Goal: Task Accomplishment & Management: Complete application form

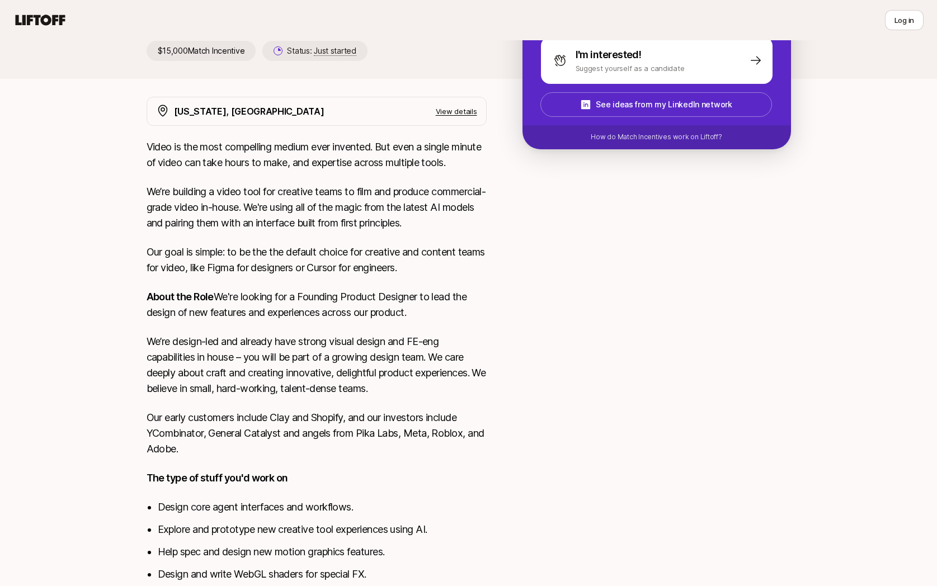
scroll to position [212, 0]
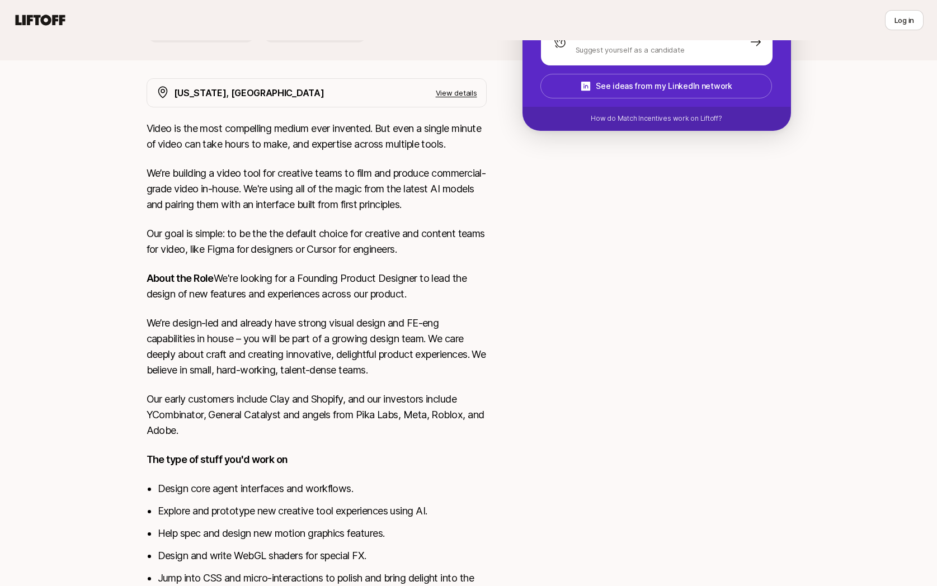
click at [242, 347] on p "We’re design-led and already have strong visual design and FE-eng capabilities …" at bounding box center [317, 346] width 340 height 63
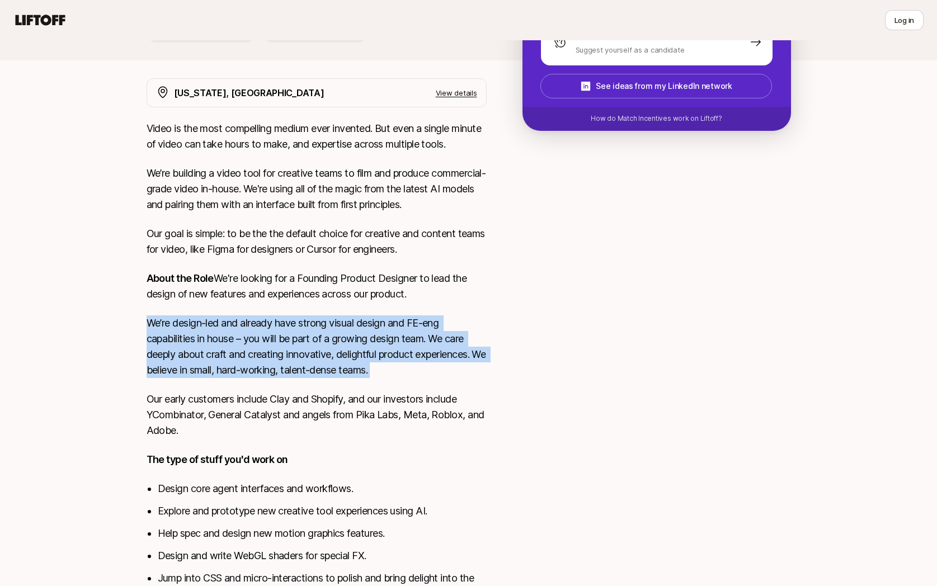
click at [242, 347] on p "We’re design-led and already have strong visual design and FE-eng capabilities …" at bounding box center [317, 346] width 340 height 63
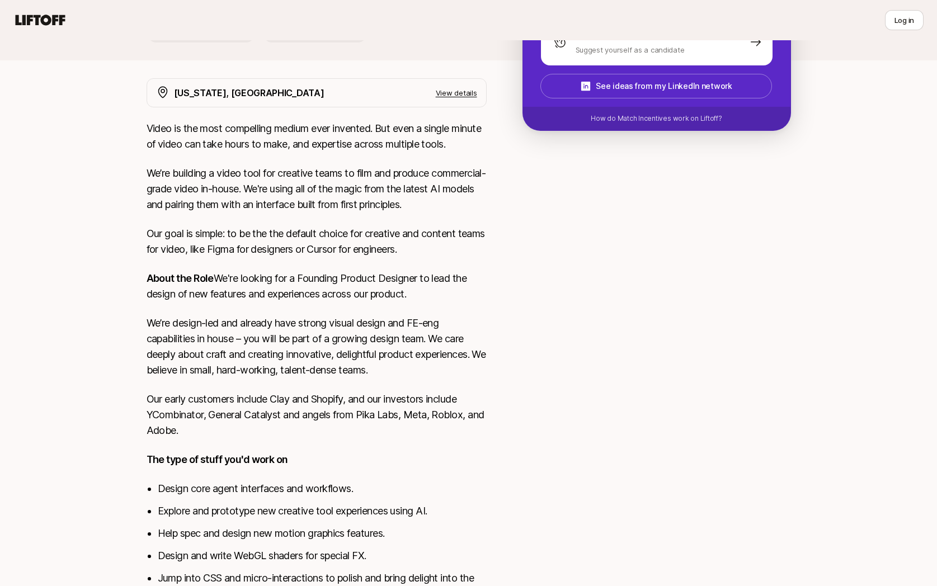
click at [248, 357] on p "We’re design-led and already have strong visual design and FE-eng capabilities …" at bounding box center [317, 346] width 340 height 63
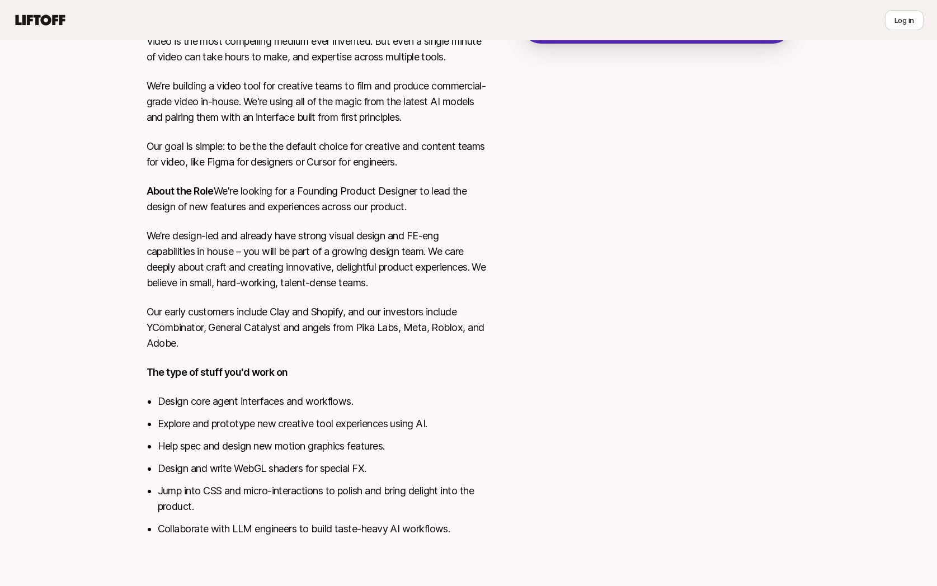
scroll to position [315, 0]
click at [302, 408] on li "Design core agent interfaces and workflows." at bounding box center [322, 402] width 329 height 16
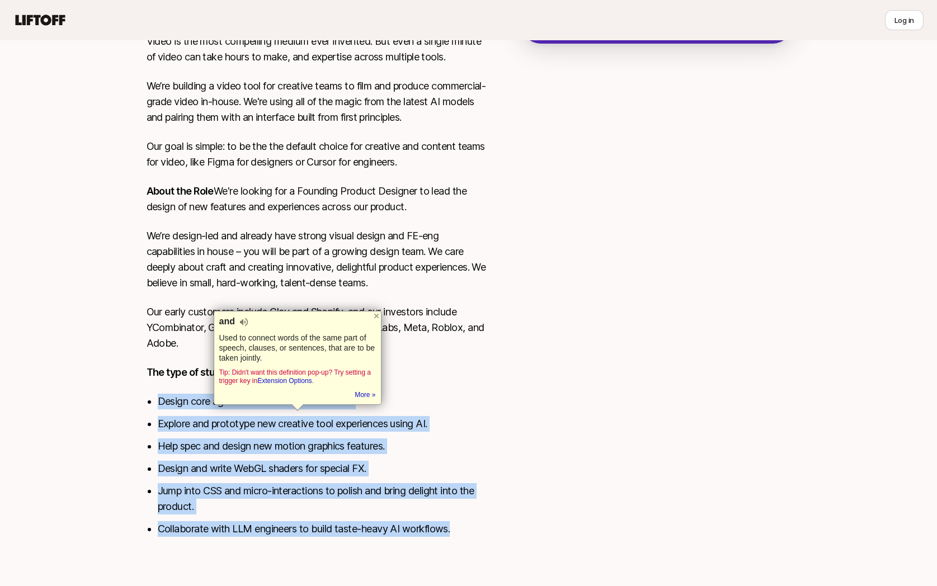
drag, startPoint x: 302, startPoint y: 408, endPoint x: 395, endPoint y: 527, distance: 151.0
click at [395, 527] on ul "Design core agent interfaces and workflows. Explore and prototype new creative …" at bounding box center [322, 465] width 329 height 143
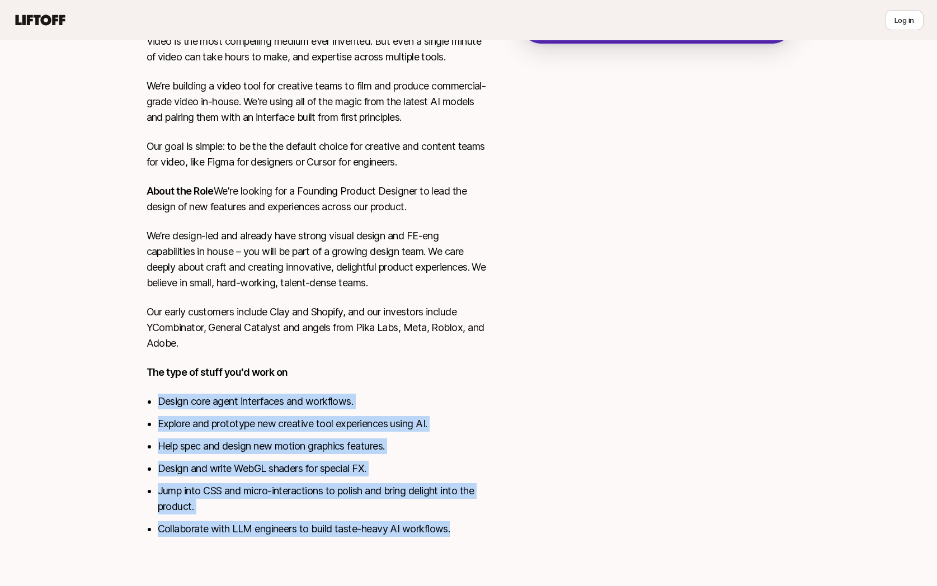
click at [395, 527] on li "Collaborate with LLM engineers to build taste-heavy AI workflows." at bounding box center [322, 529] width 329 height 16
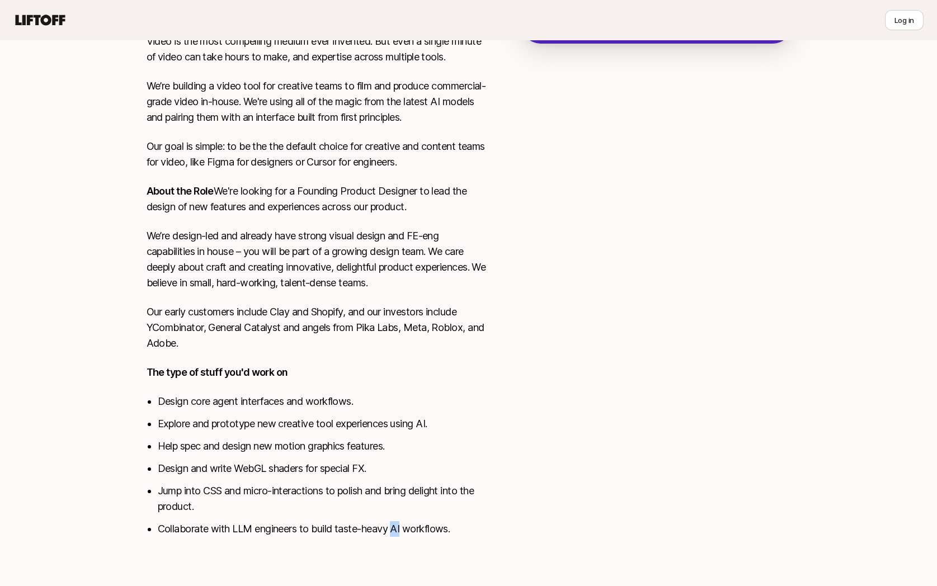
click at [395, 527] on li "Collaborate with LLM engineers to build taste-heavy AI workflows." at bounding box center [322, 529] width 329 height 16
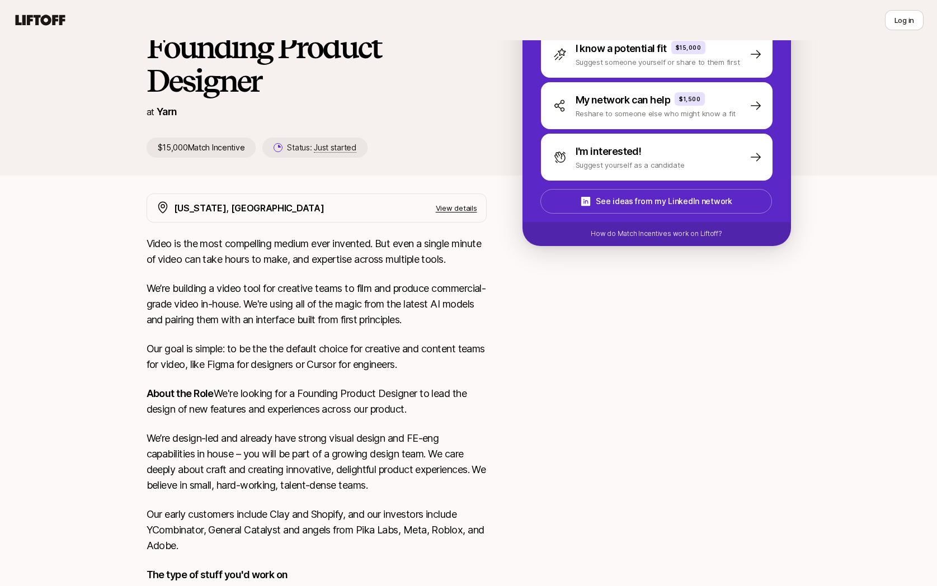
scroll to position [0, 0]
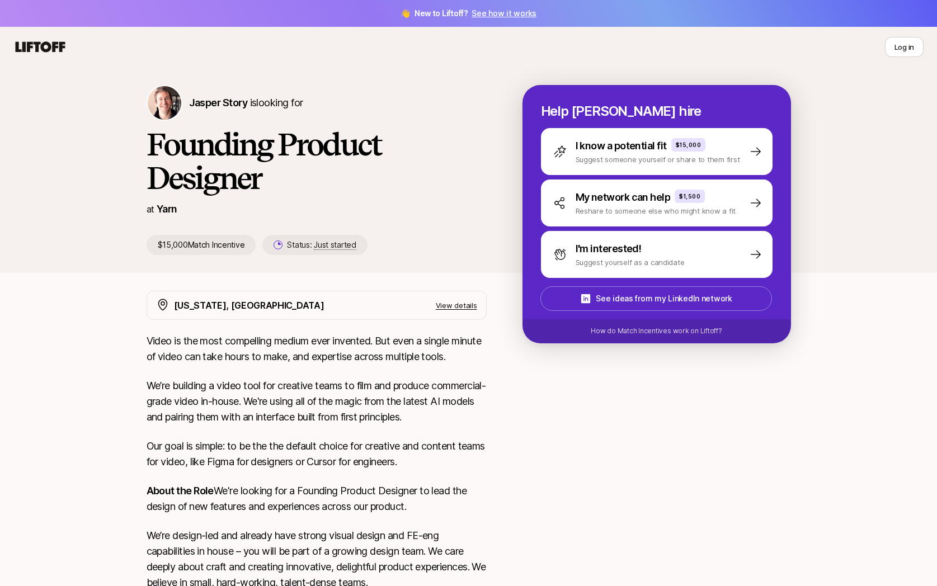
click at [444, 368] on div "Video is the most compelling medium ever invented. But even a single minute of …" at bounding box center [317, 591] width 340 height 517
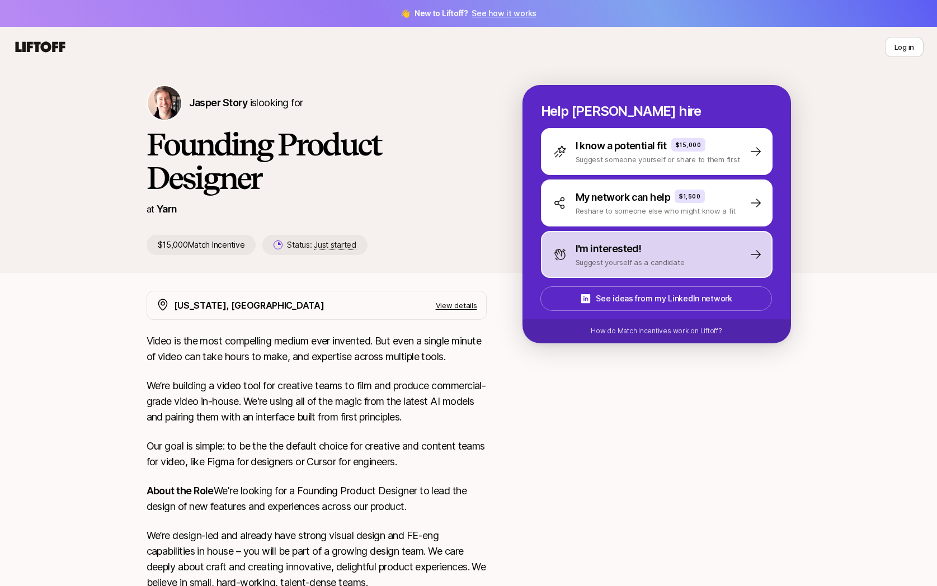
click at [626, 268] on div "I'm interested! Suggest yourself as a candidate" at bounding box center [656, 254] width 231 height 47
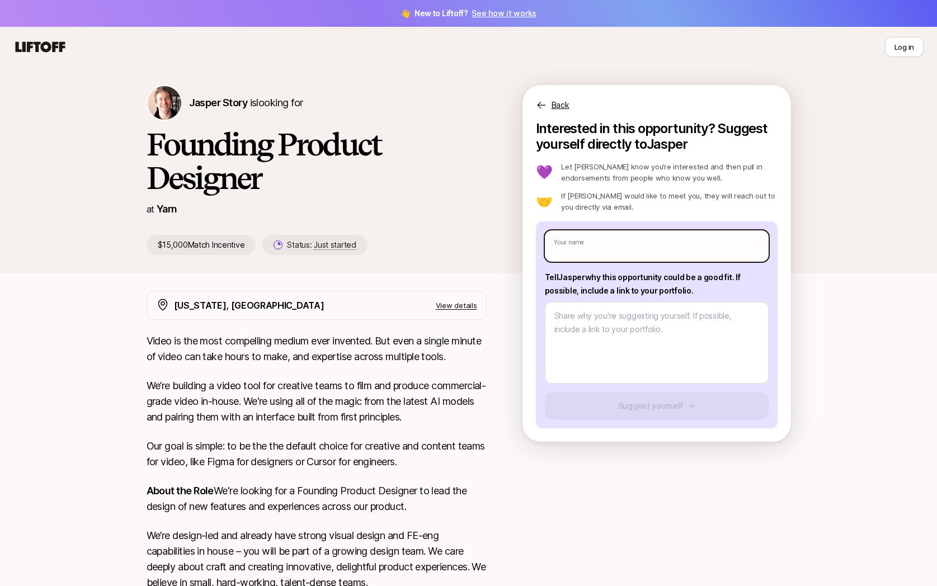
click at [599, 244] on input "text" at bounding box center [657, 245] width 224 height 31
type textarea "x"
type input "I"
type textarea "x"
type input "Iv"
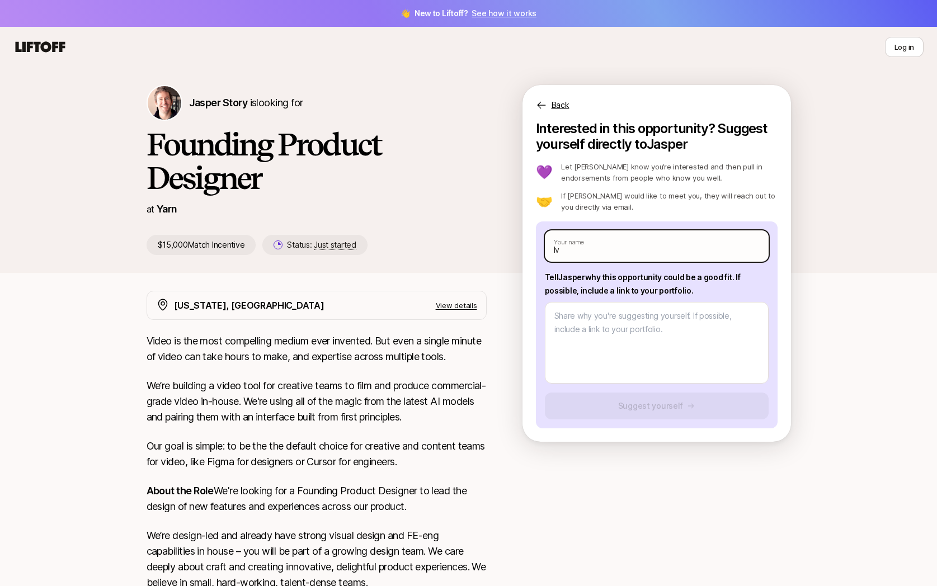
type textarea "x"
type input "[PERSON_NAME]"
type textarea "x"
type input "[PERSON_NAME]"
type textarea "x"
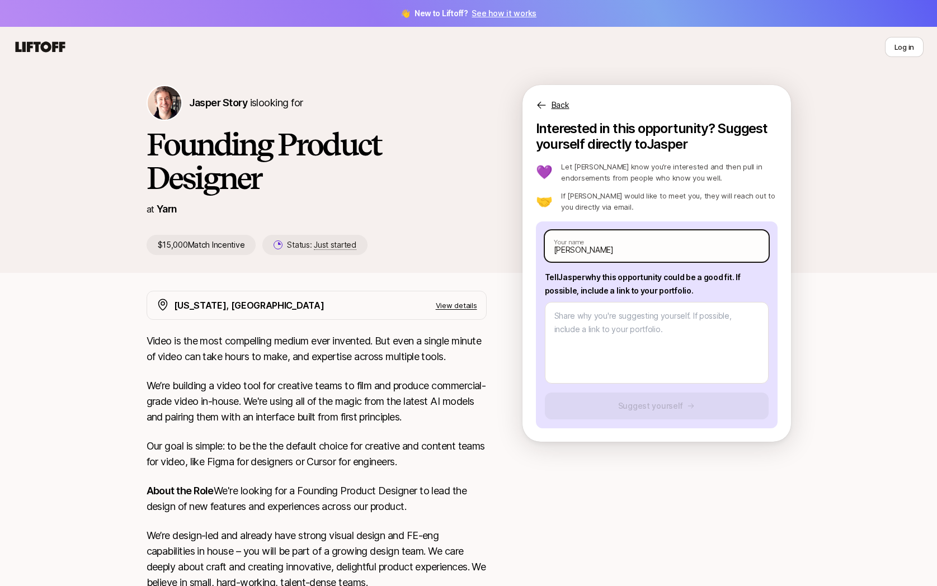
type input "[PERSON_NAME]"
type textarea "x"
type input "Ivo Dam"
type textarea "x"
type input "[PERSON_NAME]"
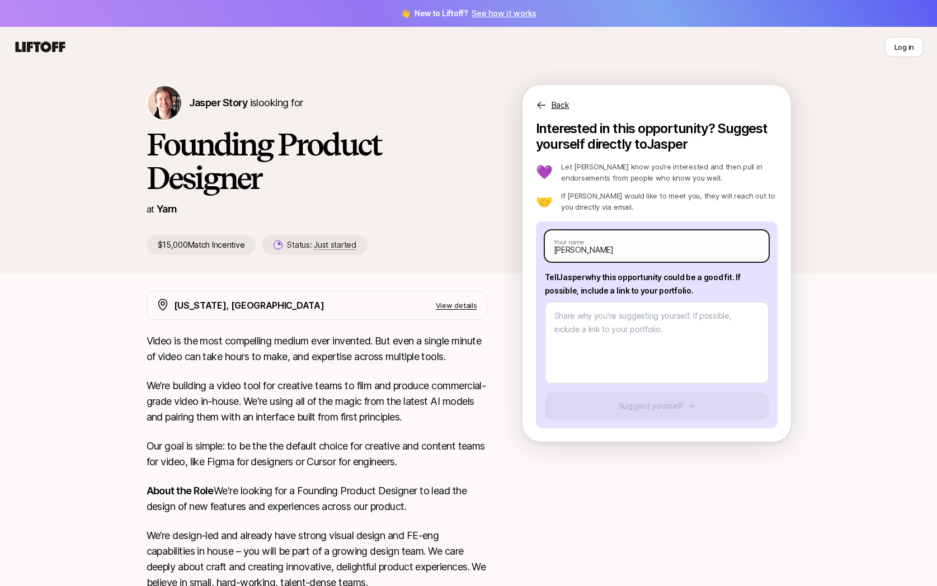
type textarea "x"
type input "[PERSON_NAME]"
type textarea "x"
type input "[PERSON_NAME]"
type textarea "x"
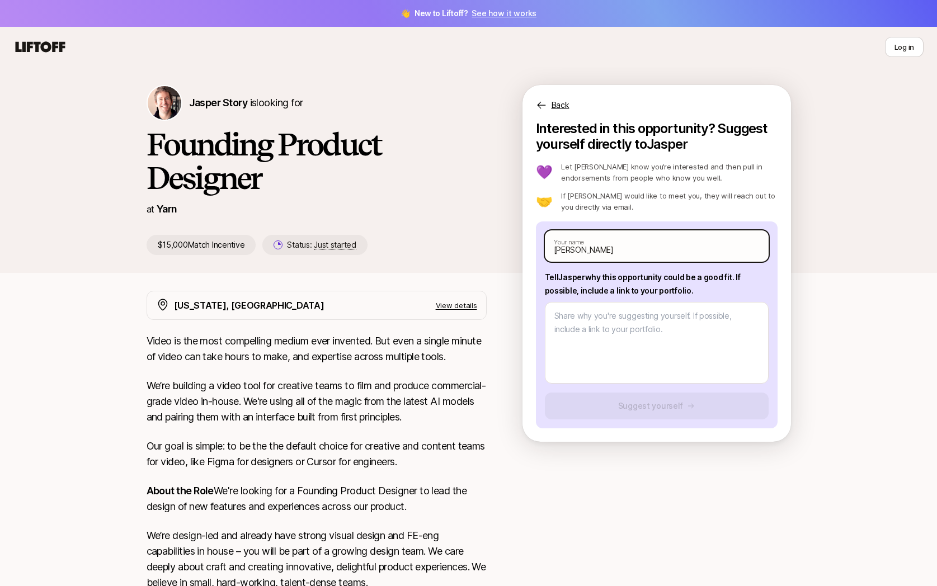
type input "[PERSON_NAME]"
type textarea "x"
type input "[PERSON_NAME]"
type textarea "x"
type input "[PERSON_NAME]"
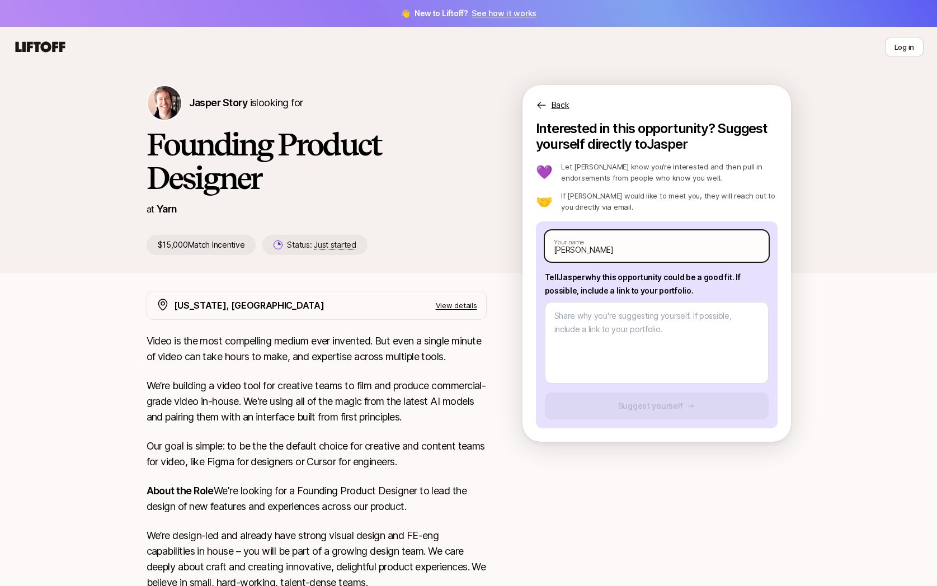
type textarea "x"
type input "[PERSON_NAME]"
type textarea "x"
type input "[PERSON_NAME]"
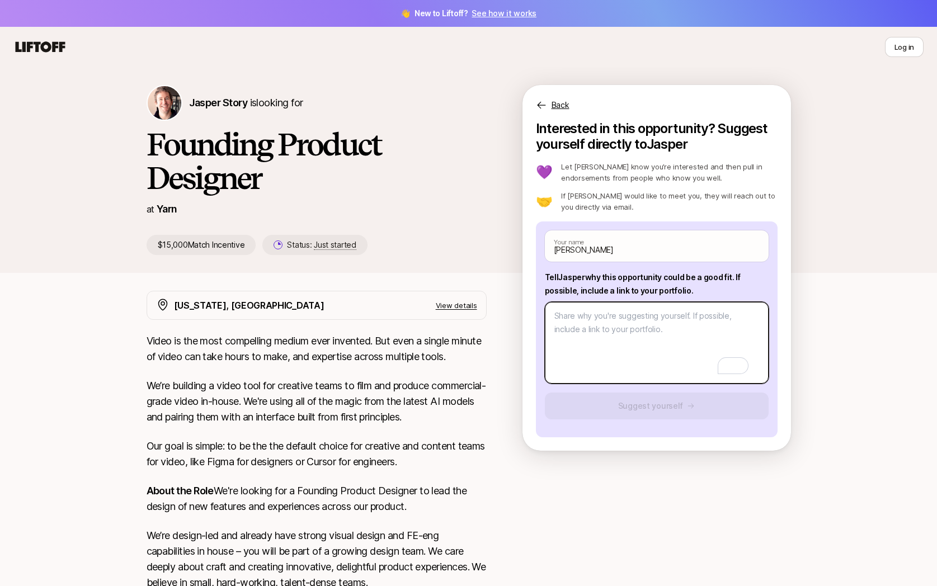
type textarea "x"
type textarea "I"
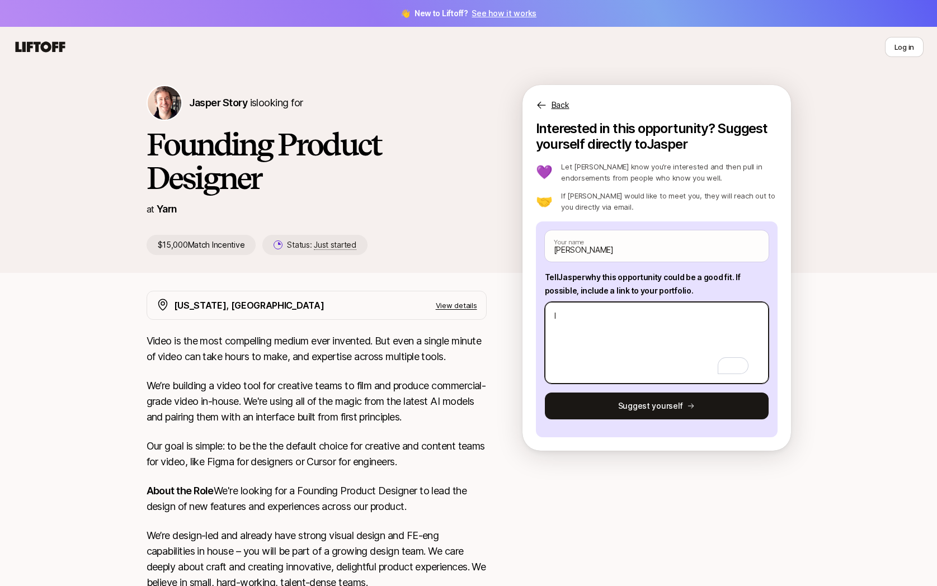
type textarea "x"
type textarea "I"
type textarea "x"
type textarea "I s"
type textarea "x"
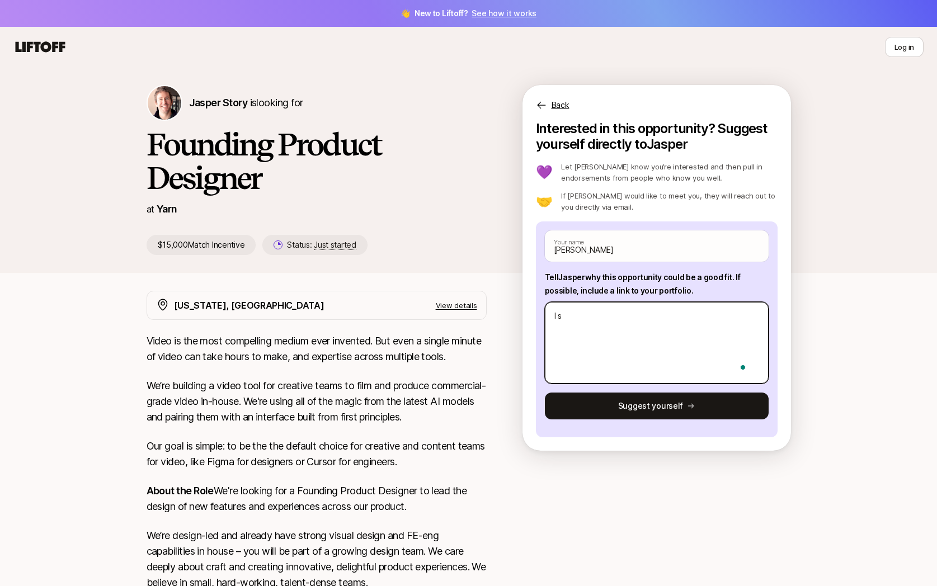
type textarea "I si"
type textarea "x"
type textarea "I sit"
type textarea "x"
type textarea "I sit"
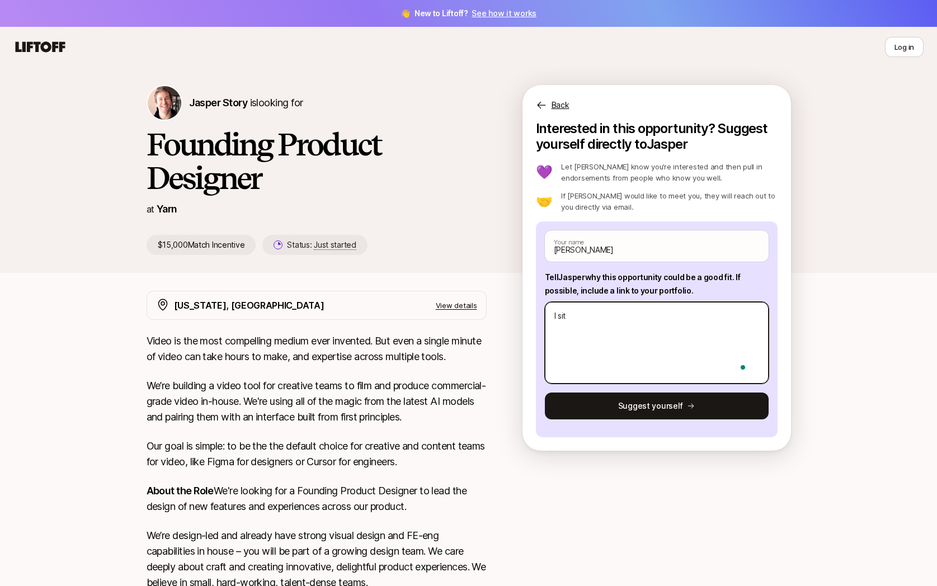
type textarea "x"
type textarea "I sit a"
type textarea "x"
type textarea "I sit at"
type textarea "x"
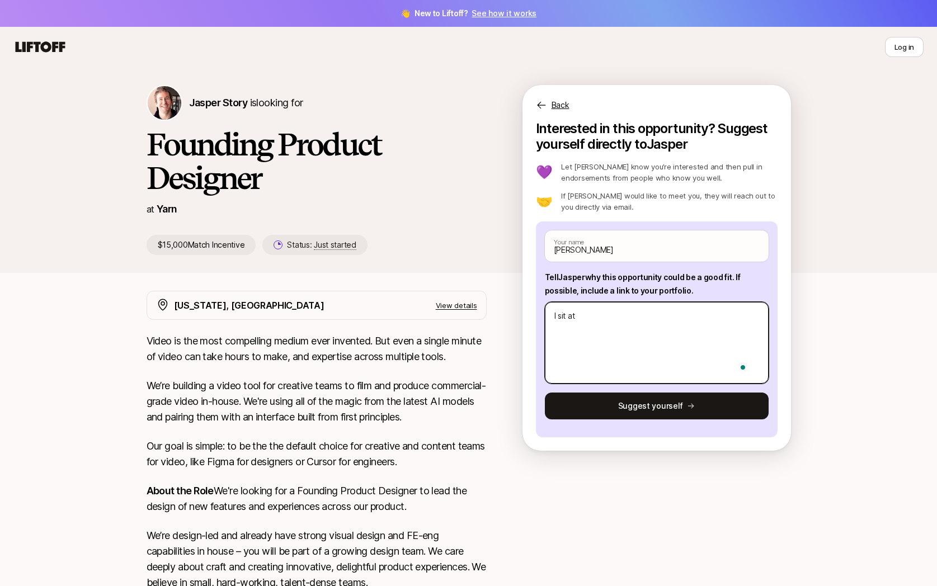
type textarea "I sit a"
type textarea "x"
type textarea "I sit"
type textarea "x"
type textarea "I sit s"
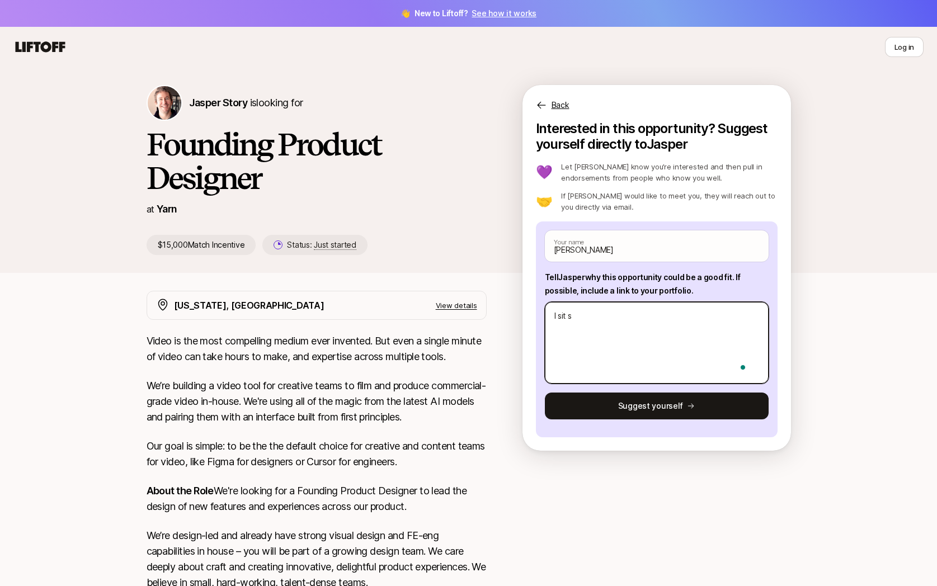
type textarea "x"
type textarea "I sit sm"
type textarea "x"
type textarea "I sit sma"
type textarea "x"
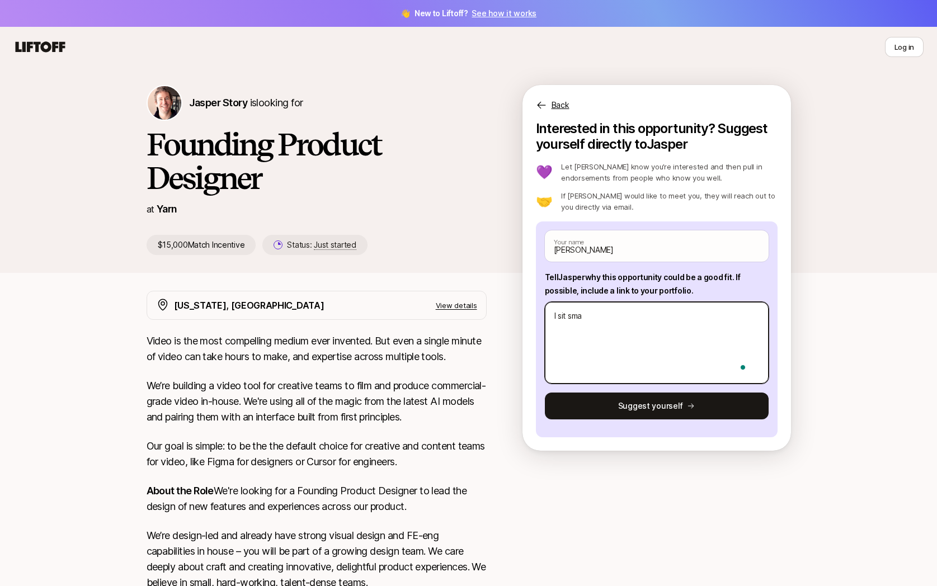
type textarea "I sit smac"
type textarea "x"
type textarea "I sit smack"
type textarea "x"
type textarea "I sit smack"
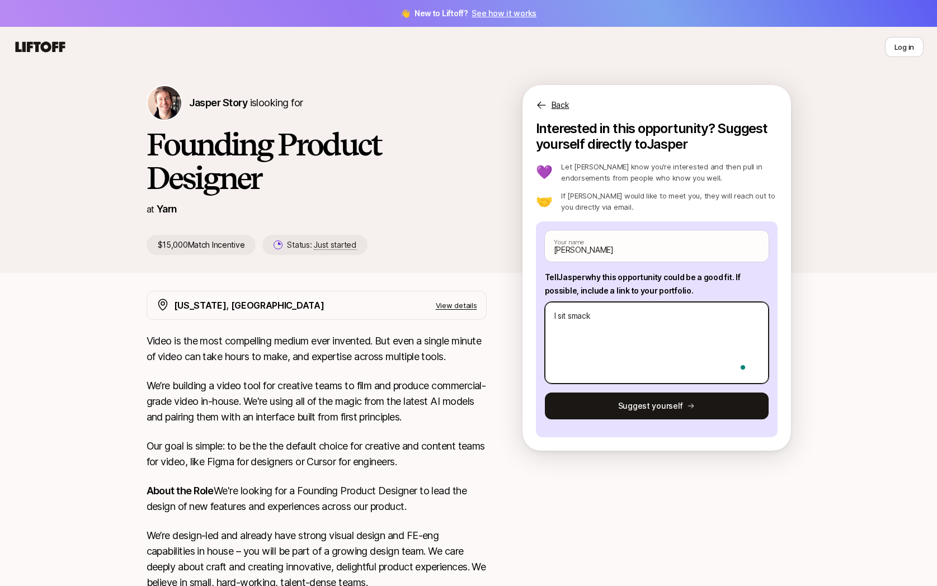
type textarea "x"
type textarea "I sit smack d"
type textarea "x"
type textarea "I sit smack da"
type textarea "x"
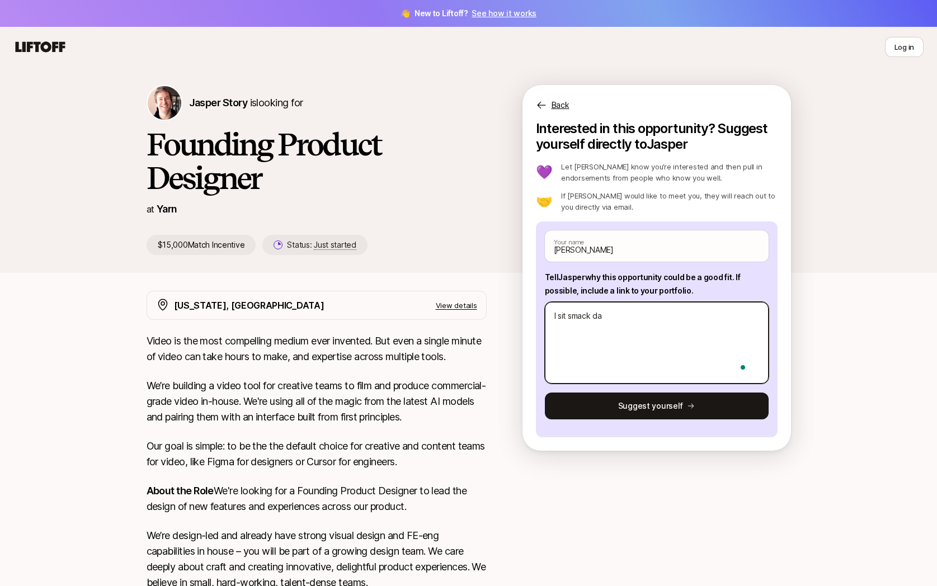
type textarea "I sit smack dab"
type textarea "x"
type textarea "I sit smack dab"
type textarea "x"
type textarea "I sit smack dab a"
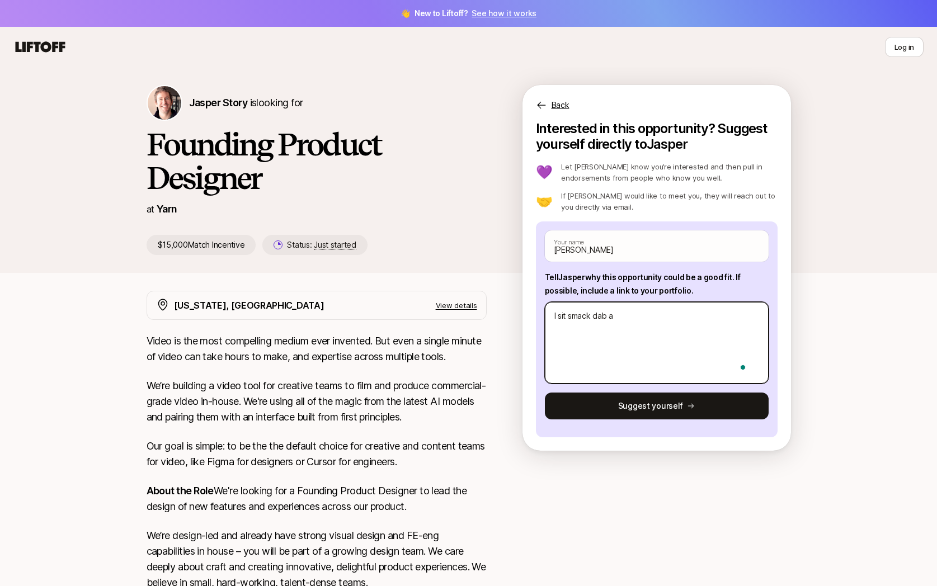
type textarea "x"
type textarea "I sit smack dab at"
type textarea "x"
type textarea "I sit smack dab at"
type textarea "x"
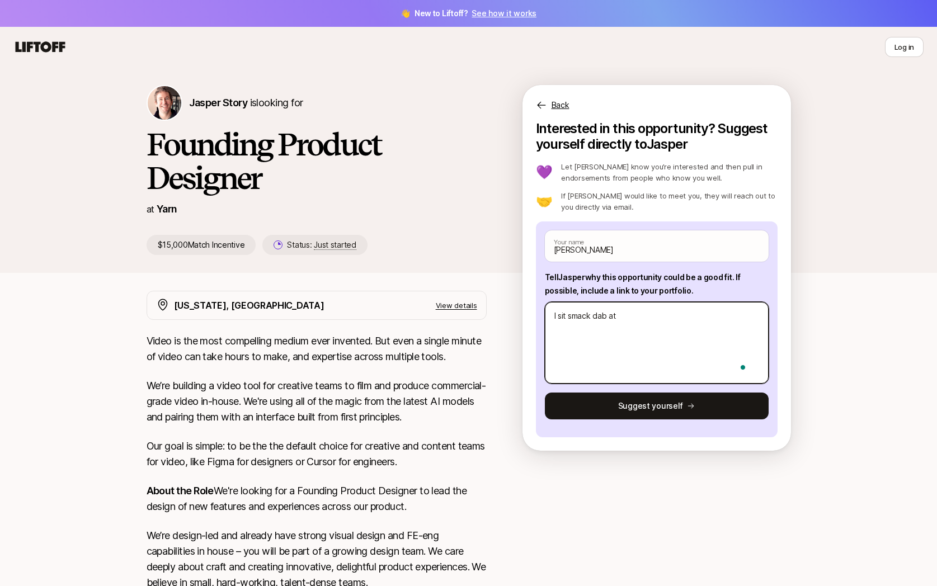
type textarea "I sit smack dab at t"
type textarea "x"
type textarea "I sit smack dab at th"
type textarea "x"
type textarea "I sit smack dab at the"
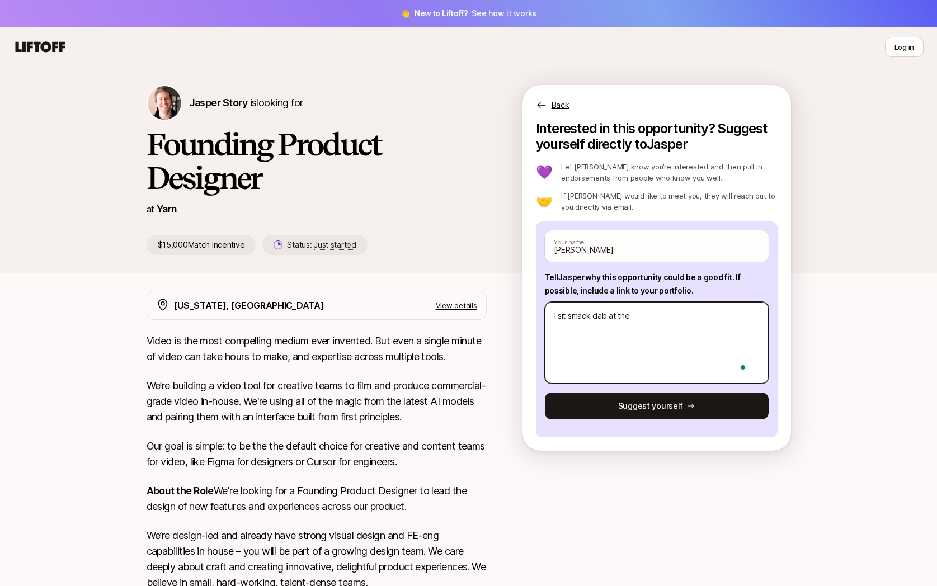
type textarea "x"
type textarea "I sit smack dab at the"
type textarea "x"
type textarea "I sit smack dab at the i"
type textarea "x"
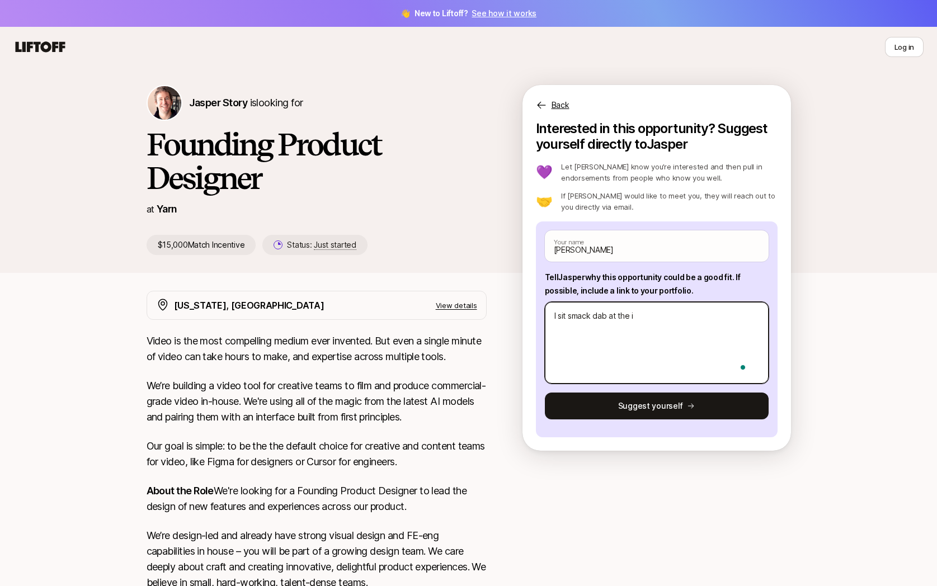
type textarea "I sit smack dab at the in"
type textarea "x"
type textarea "I sit smack dab at the int"
type textarea "x"
type textarea "I sit smack dab at the inte"
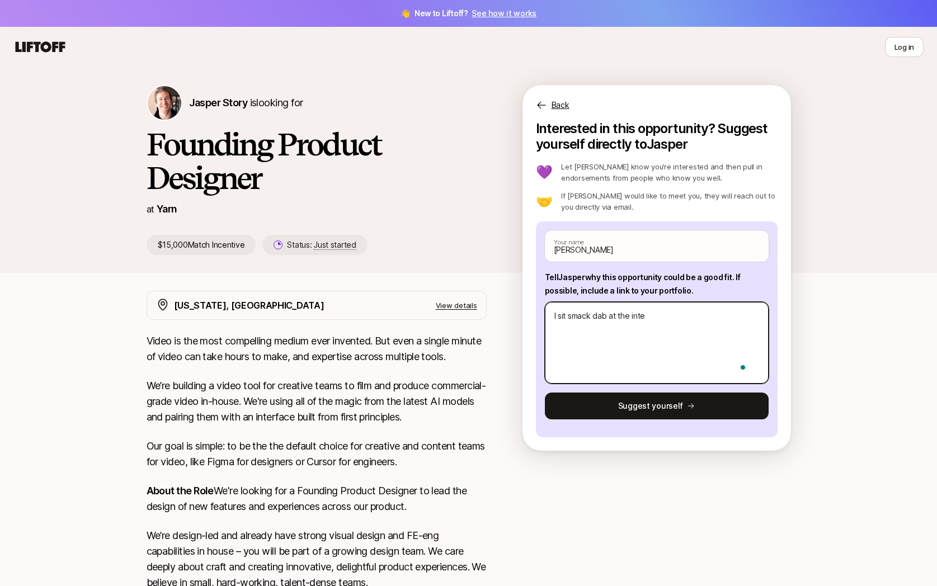
type textarea "x"
type textarea "I sit smack dab at the inter"
type textarea "x"
type textarea "I sit smack dab at the inters"
type textarea "x"
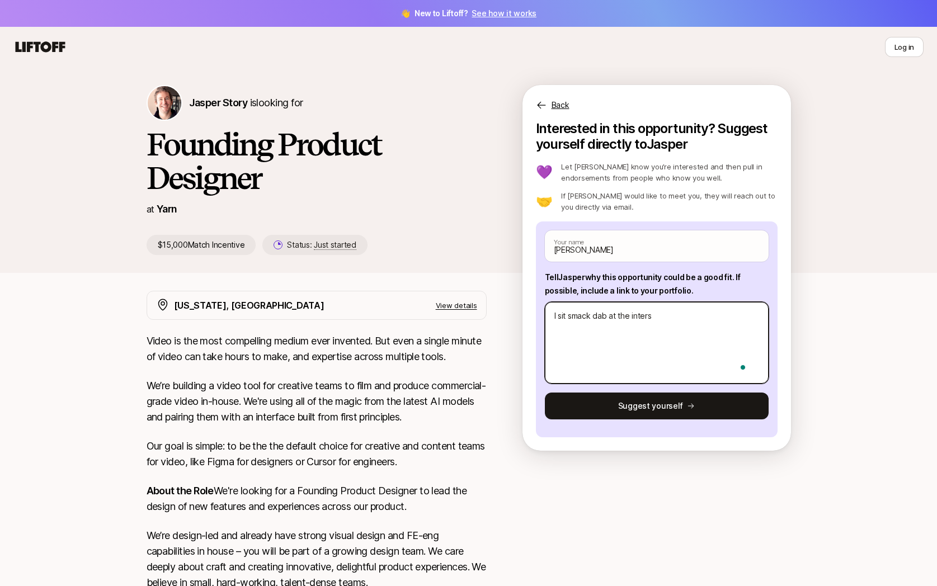
type textarea "I sit smack dab at the interse"
type textarea "x"
type textarea "I sit smack dab at the intersec"
type textarea "x"
type textarea "I sit smack dab at the intersect"
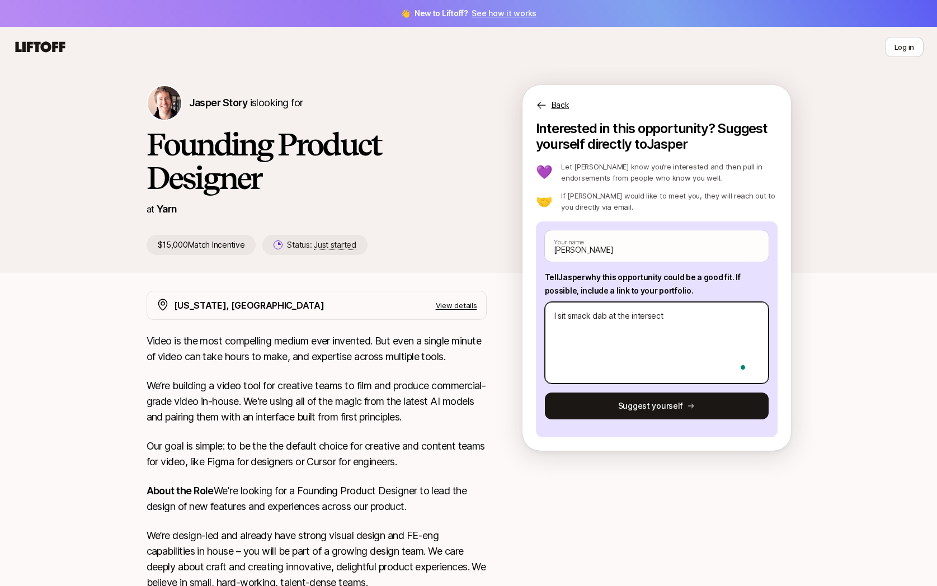
type textarea "x"
type textarea "I sit smack dab at the intersecti"
type textarea "x"
type textarea "I sit smack dab at the intersectio"
type textarea "x"
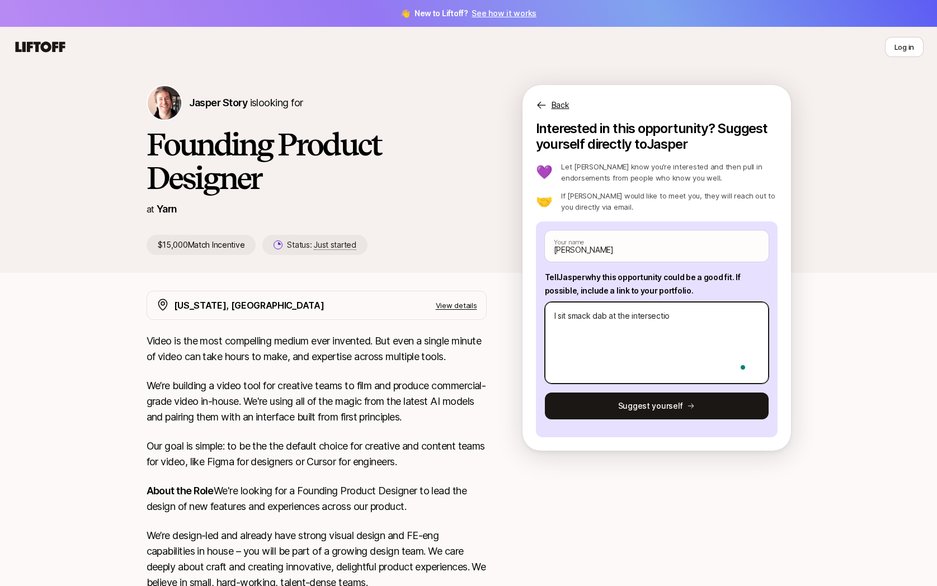
type textarea "I sit smack dab at the intersection"
type textarea "x"
type textarea "I sit smack dab at the intersection"
type textarea "x"
type textarea "I sit smack dab at the intersection b"
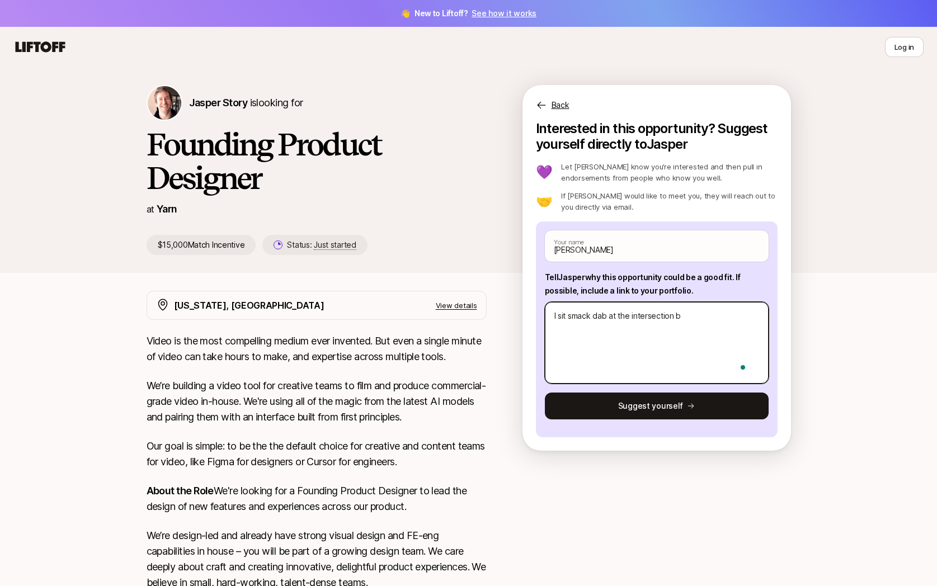
type textarea "x"
type textarea "I sit smack dab at the intersection be"
type textarea "x"
type textarea "I sit smack dab at the intersection bet"
type textarea "x"
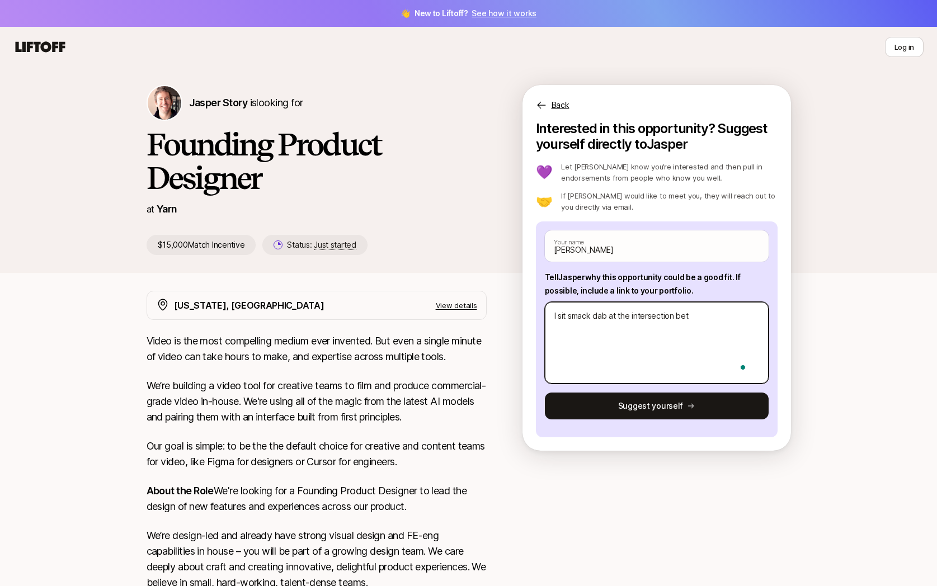
type textarea "I sit smack dab at the intersection betw"
type textarea "x"
type textarea "I sit smack dab at the intersection betwe"
type textarea "x"
type textarea "I sit smack dab at the intersection betwee"
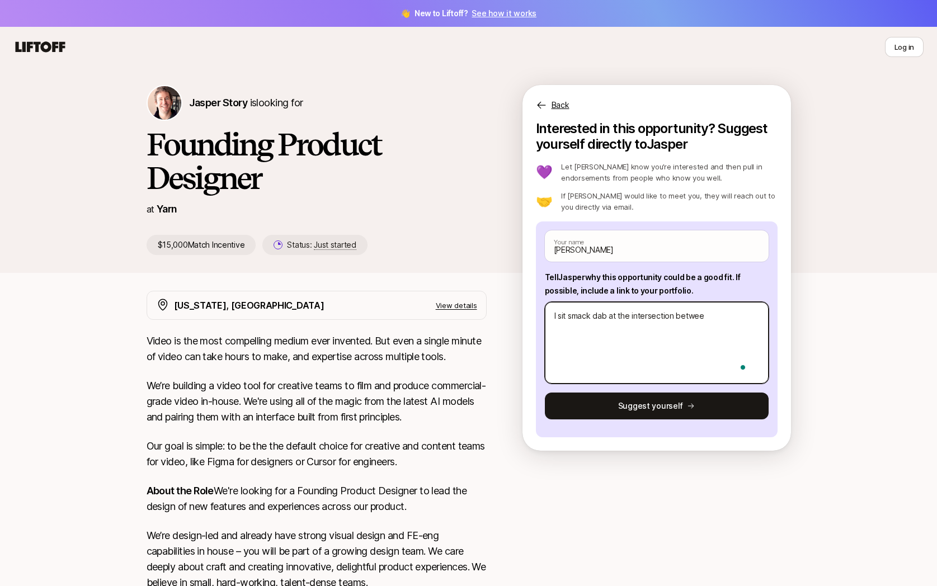
type textarea "x"
type textarea "I sit smack dab at the intersection between"
type textarea "x"
type textarea "I sit smack dab at the intersection between"
type textarea "x"
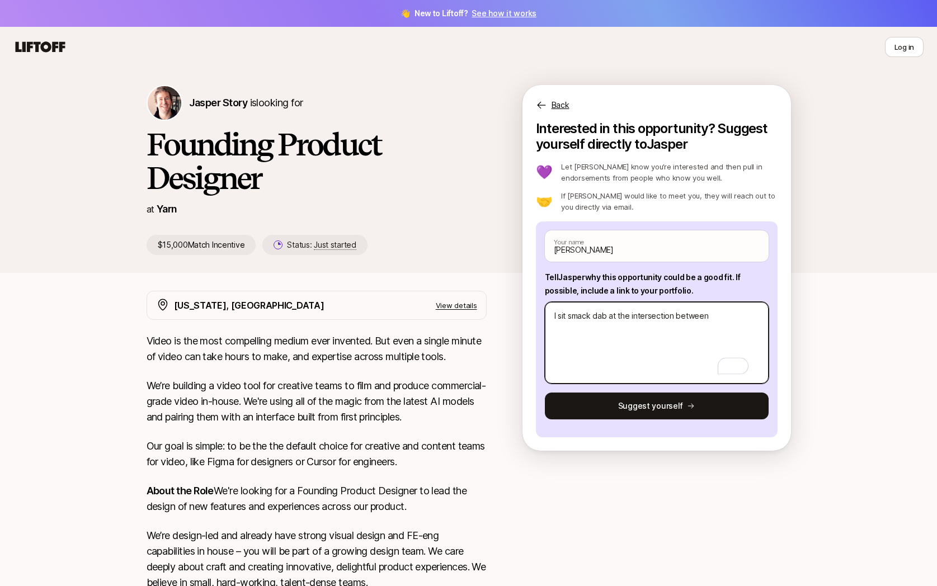
type textarea "I sit smack dab at the intersection between g"
type textarea "x"
type textarea "I sit smack dab at the intersection between gr"
type textarea "x"
type textarea "I sit smack dab at the intersection between gra"
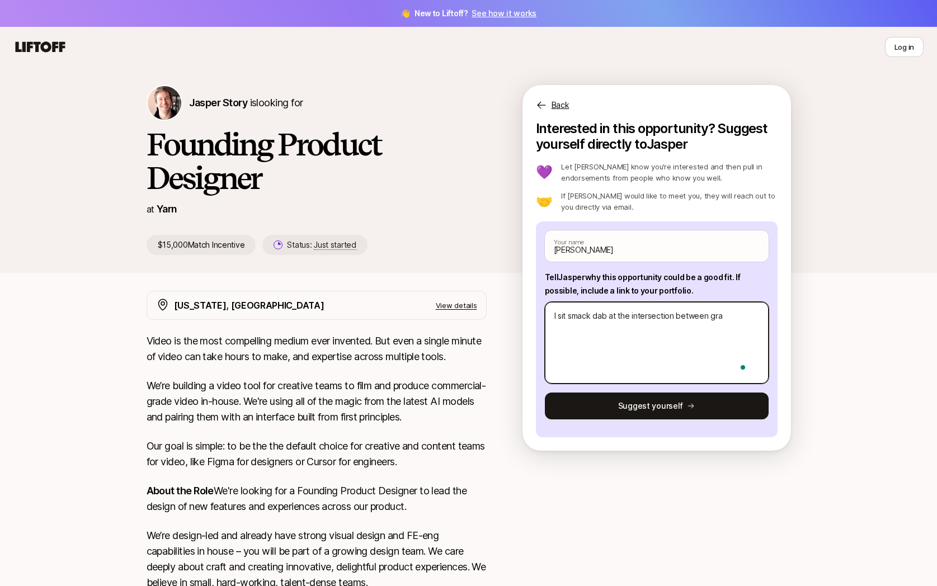
type textarea "x"
type textarea "I sit smack dab at the intersection between grap"
type textarea "x"
type textarea "I sit smack dab at the intersection between graph"
type textarea "x"
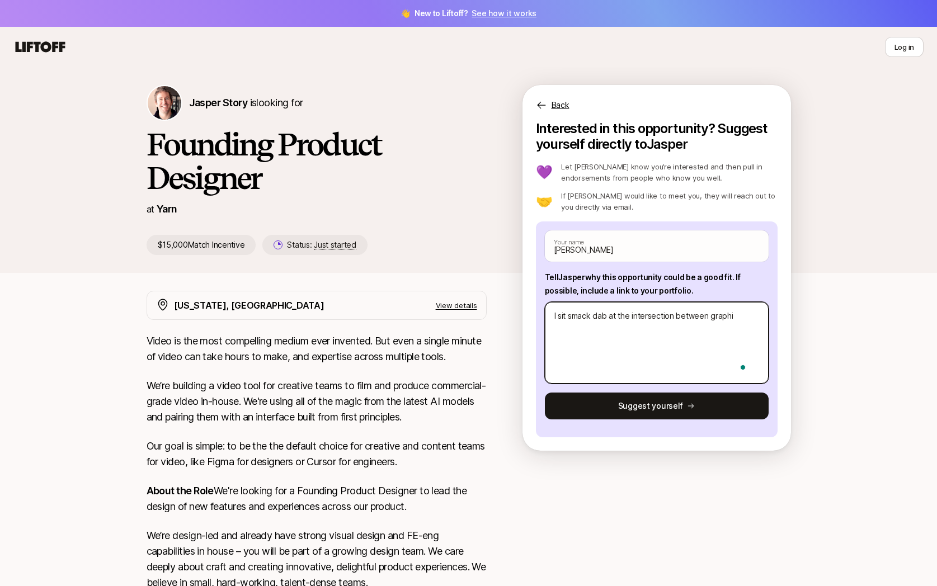
type textarea "I sit smack dab at the intersection between graphic"
type textarea "x"
type textarea "I sit smack dab at the intersection between graphic"
type textarea "x"
type textarea "I sit smack dab at the intersection between graphic d"
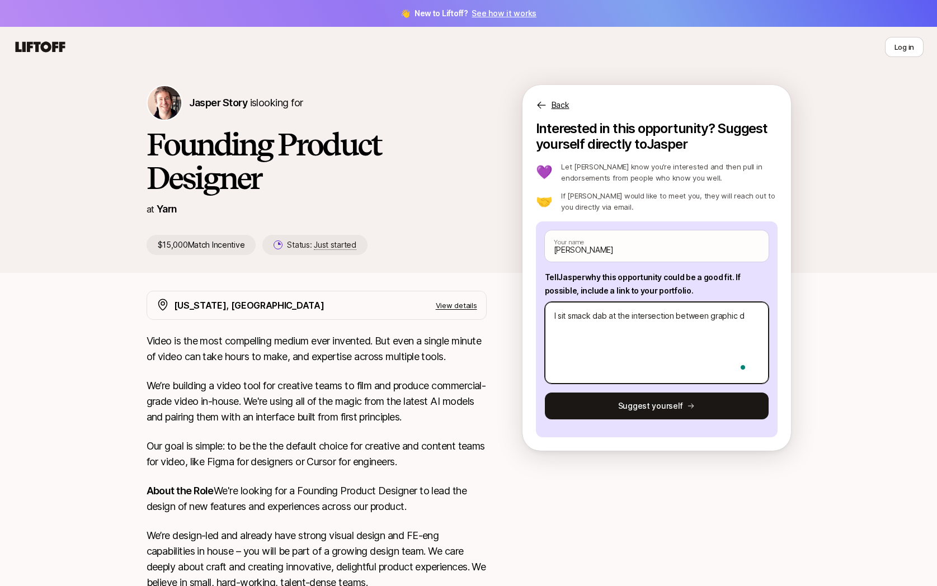
type textarea "x"
type textarea "I sit smack dab at the intersection between graphic de"
type textarea "x"
type textarea "I sit smack dab at the intersection between graphic des"
type textarea "x"
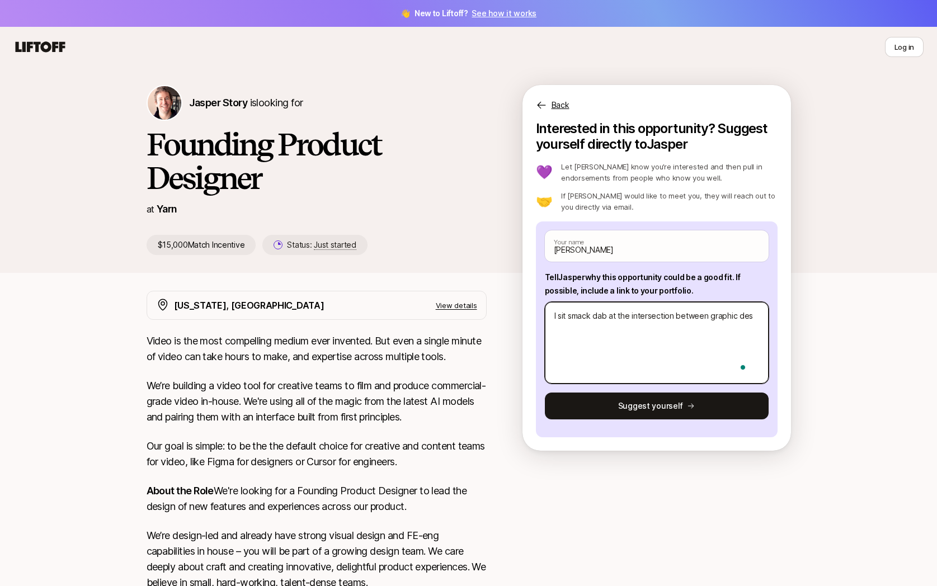
type textarea "I sit smack dab at the intersection between graphic desi"
type textarea "x"
type textarea "I sit smack dab at the intersection between graphic desig"
type textarea "x"
type textarea "I sit smack dab at the intersection between graphic design"
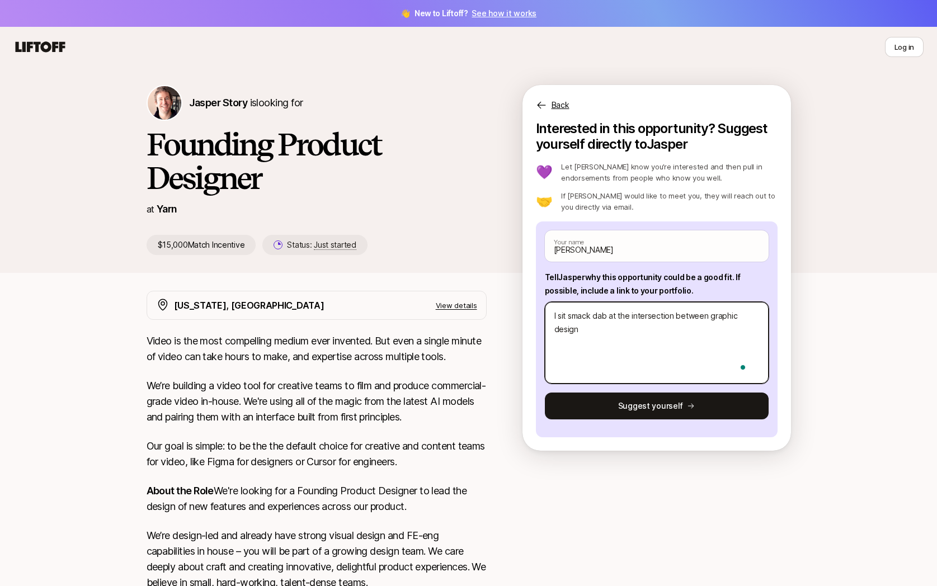
type textarea "x"
type textarea "I sit smack dab at the intersection between graphic design"
type textarea "x"
type textarea "I sit smack dab at the intersection between graphic design ("
type textarea "x"
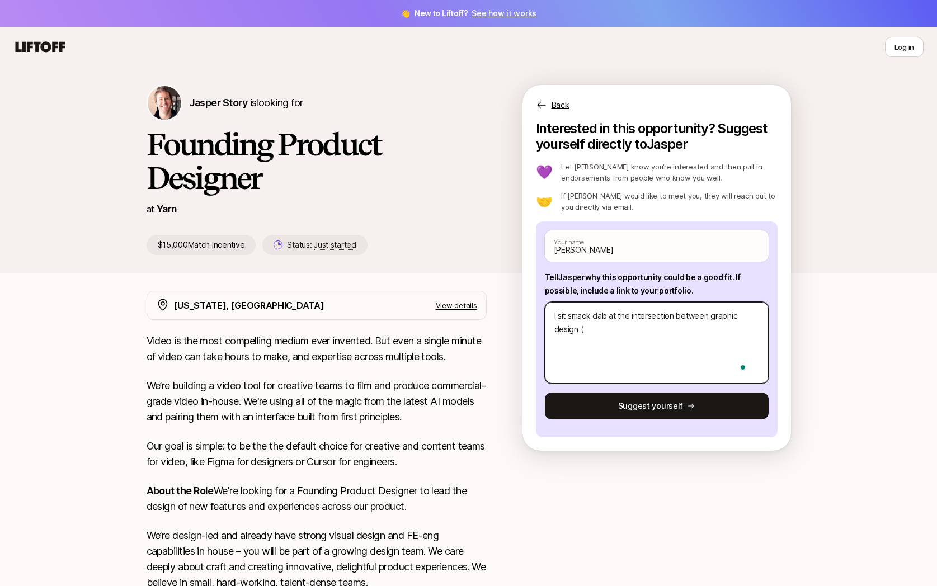
type textarea "I sit smack dab at the intersection between graphic design (v"
type textarea "x"
type textarea "I sit smack dab at the intersection between graphic design (vi"
type textarea "x"
type textarea "I sit smack dab at the intersection between graphic design (vis"
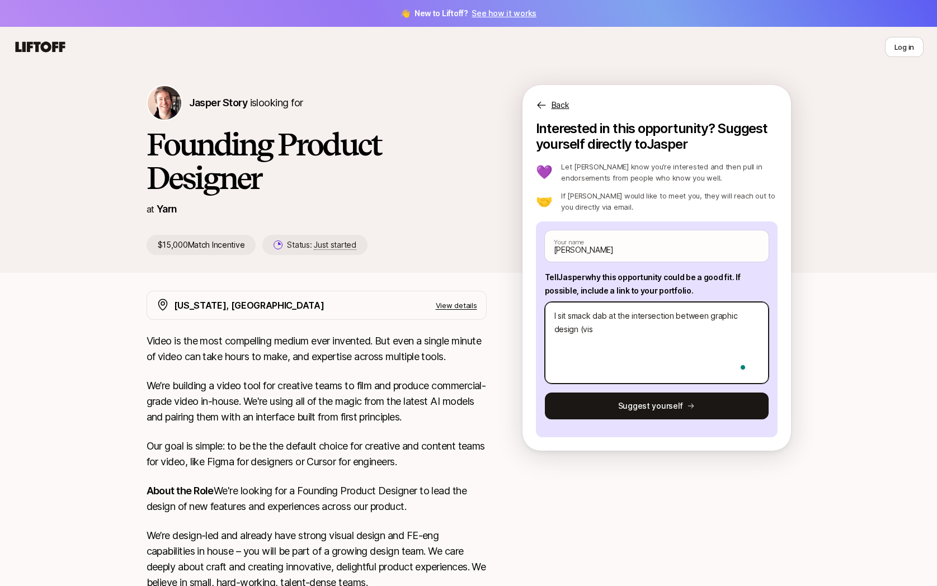
type textarea "x"
type textarea "I sit smack dab at the intersection between graphic design (visu"
type textarea "x"
type textarea "I sit smack dab at the intersection between graphic design (visua"
type textarea "x"
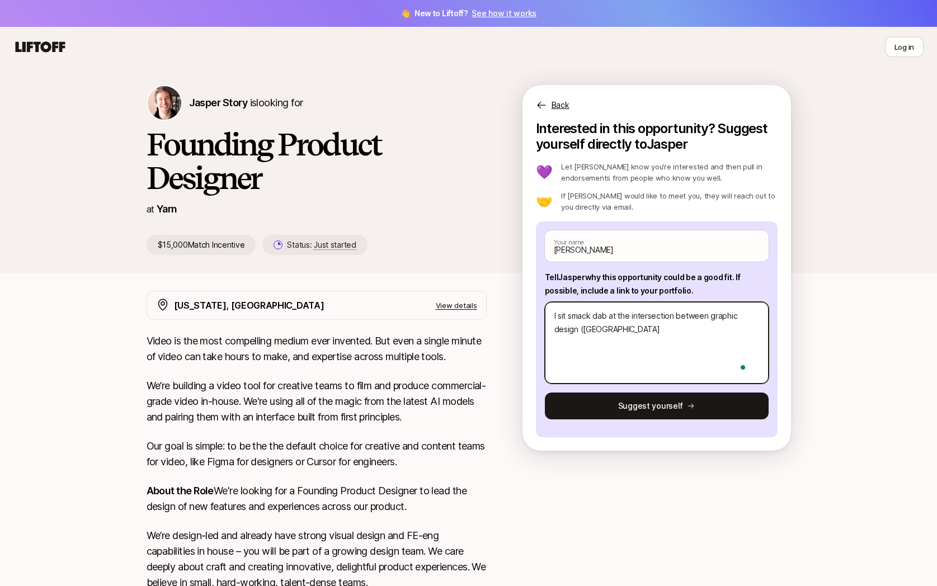
type textarea "I sit smack dab at the intersection between graphic design (visual"
type textarea "x"
type textarea "I sit smack dab at the intersection between graphic design (visual"
type textarea "x"
type textarea "I sit smack dab at the intersection between graphic design (visual p"
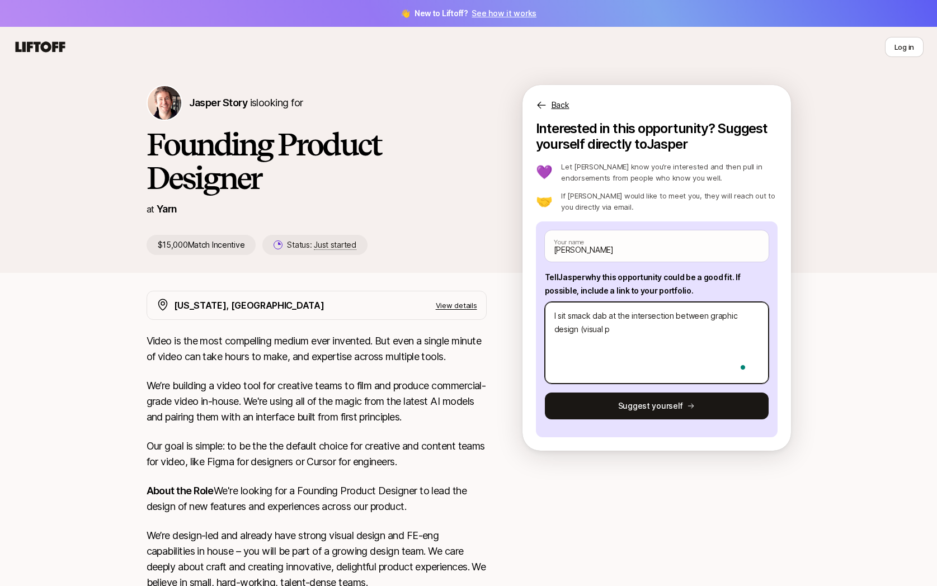
type textarea "x"
type textarea "I sit smack dab at the intersection between graphic design (visual pr"
type textarea "x"
type textarea "I sit smack dab at the intersection between graphic design (visual pro"
type textarea "x"
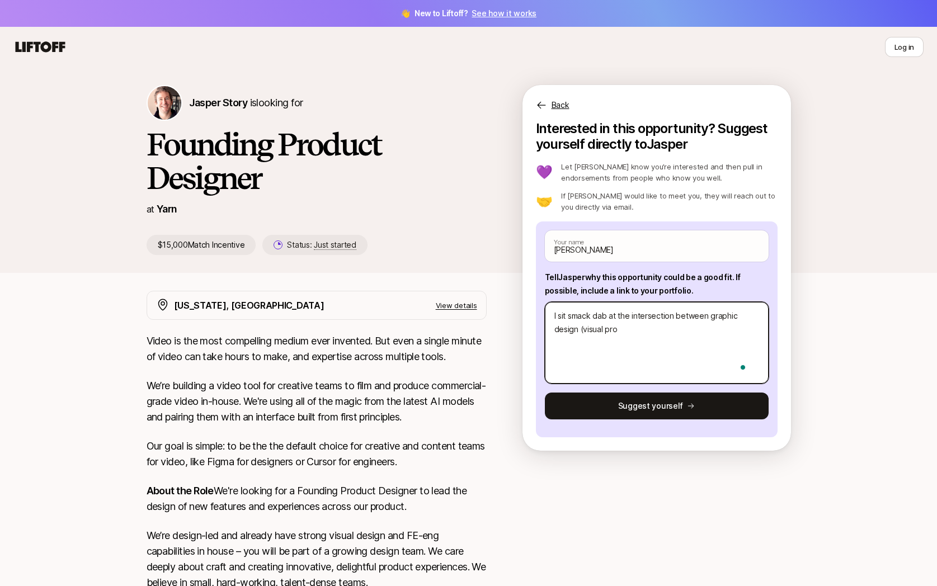
type textarea "I sit smack dab at the intersection between graphic design (visual prow"
type textarea "x"
type textarea "I sit smack dab at the intersection between graphic design (visual prows"
type textarea "x"
type textarea "I sit smack dab at the intersection between graphic design (visual prow"
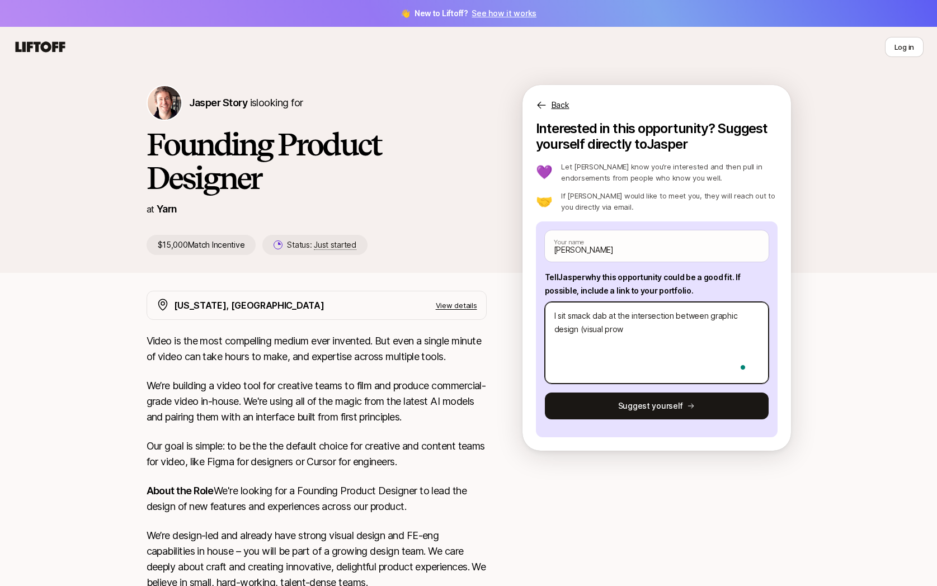
type textarea "x"
type textarea "I sit smack dab at the intersection between graphic design (visual prowe"
type textarea "x"
type textarea "I sit smack dab at the intersection between graphic design (visual prowes"
type textarea "x"
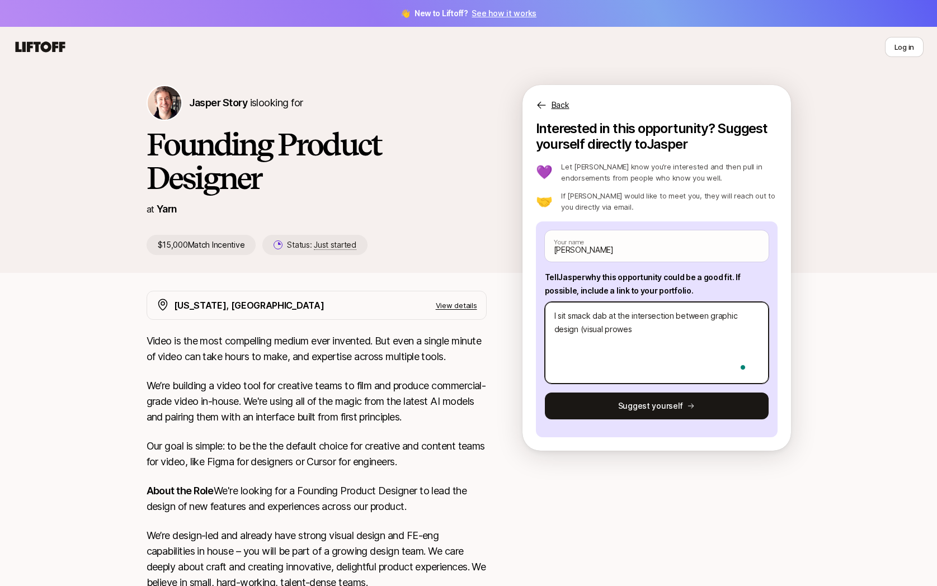
type textarea "I sit smack dab at the intersection between graphic design (visual prowess"
type textarea "x"
type textarea "I sit smack dab at the intersection between graphic design (visual prowess)"
type textarea "x"
type textarea "I sit smack dab at the intersection between graphic design (visual prowess)"
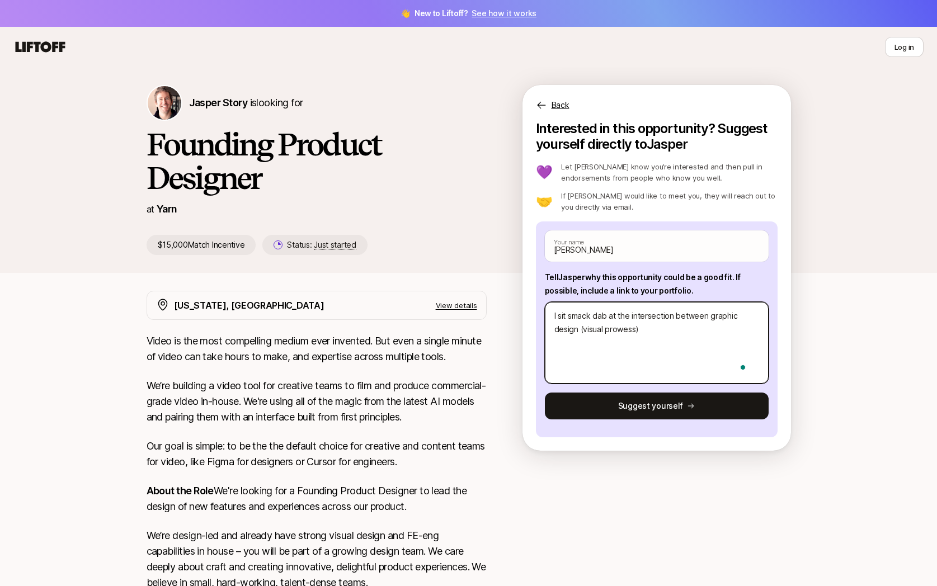
type textarea "x"
type textarea "I sit smack dab at the intersection between graphic design (visual prowess)"
type textarea "x"
type textarea "I sit smack dab at the intersection between graphic design (visual prowess),"
type textarea "x"
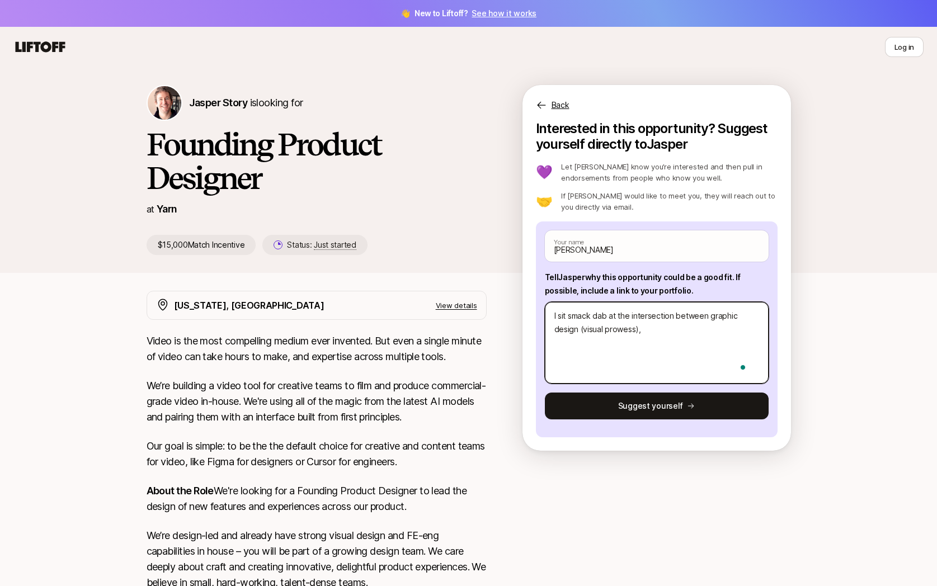
type textarea "I sit smack dab at the intersection between graphic design (visual prowess),"
type textarea "x"
type textarea "I sit smack dab at the intersection between graphic design (visual prowess), U"
type textarea "x"
type textarea "I sit smack dab at the intersection between graphic design (visual prowess), UX"
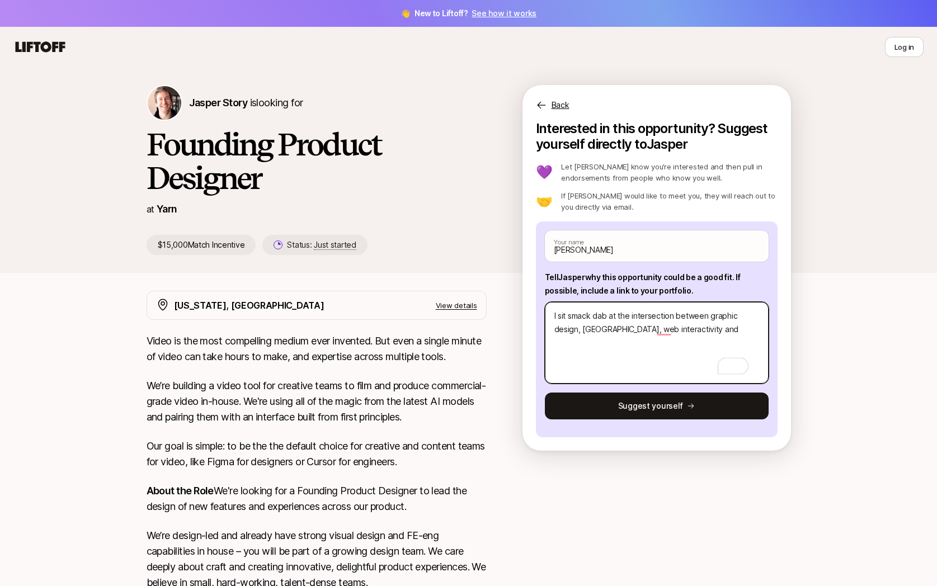
click at [583, 325] on textarea "I sit smack dab at the intersection between graphic design, UX, web interactivi…" at bounding box center [657, 343] width 224 height 82
click at [696, 325] on textarea "I sit smack dab at the intersection between graphic design, sleek UX, web inter…" at bounding box center [657, 343] width 224 height 82
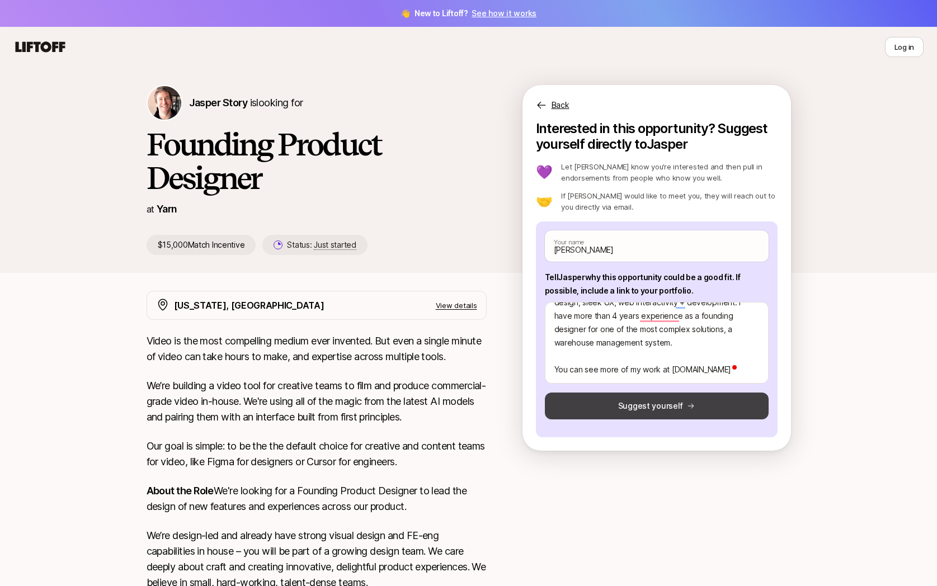
click at [697, 409] on button "Suggest yourself" at bounding box center [657, 406] width 224 height 27
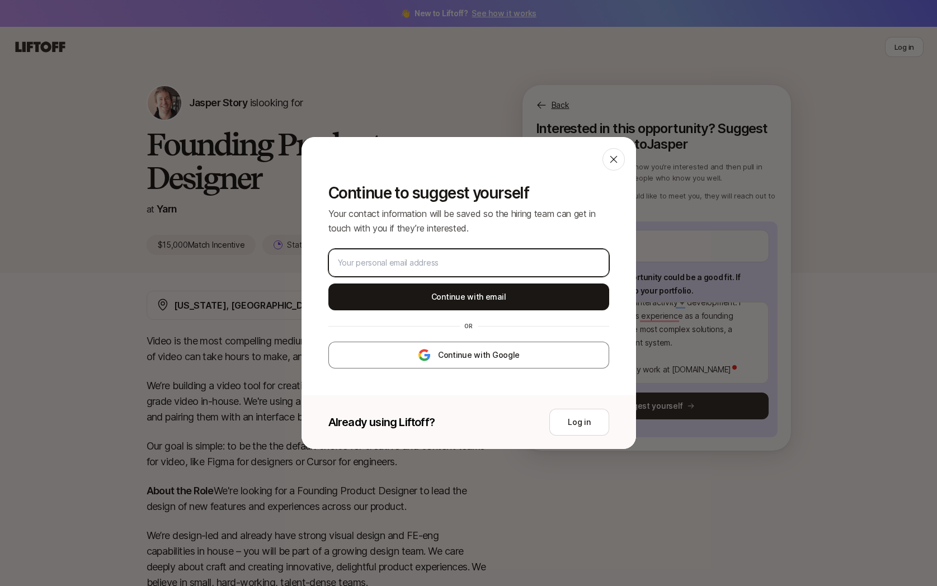
click at [521, 264] on input "email" at bounding box center [469, 262] width 262 height 13
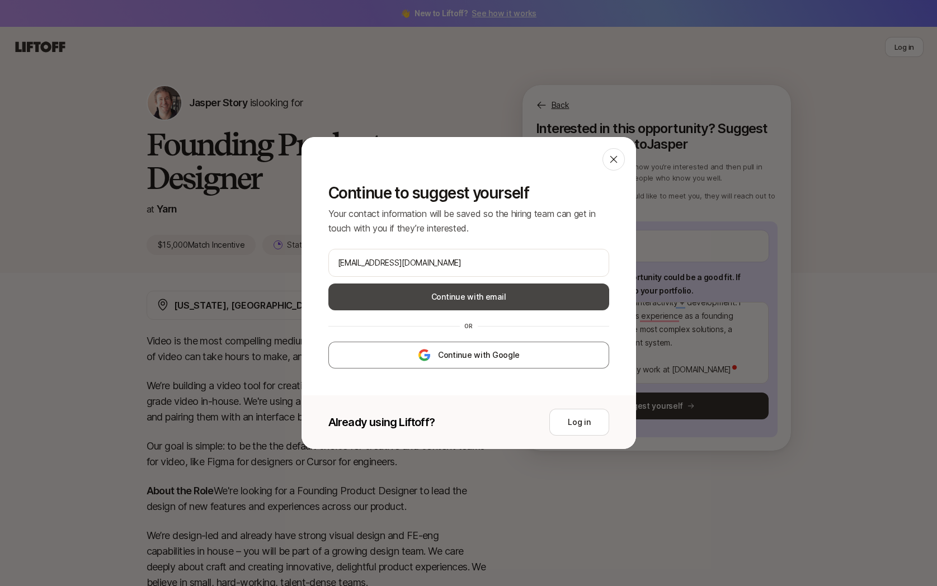
click at [480, 296] on button "Continue with email" at bounding box center [468, 296] width 281 height 27
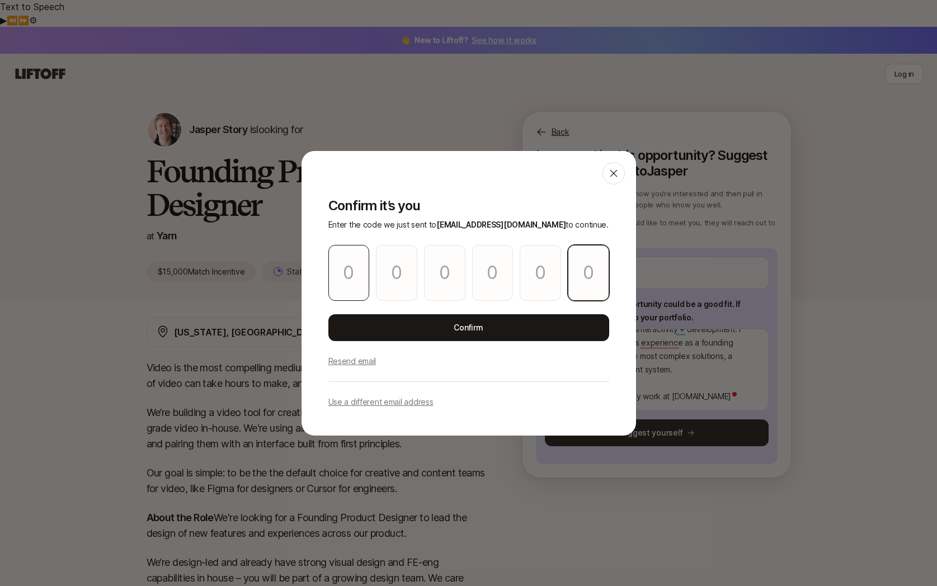
paste input "4"
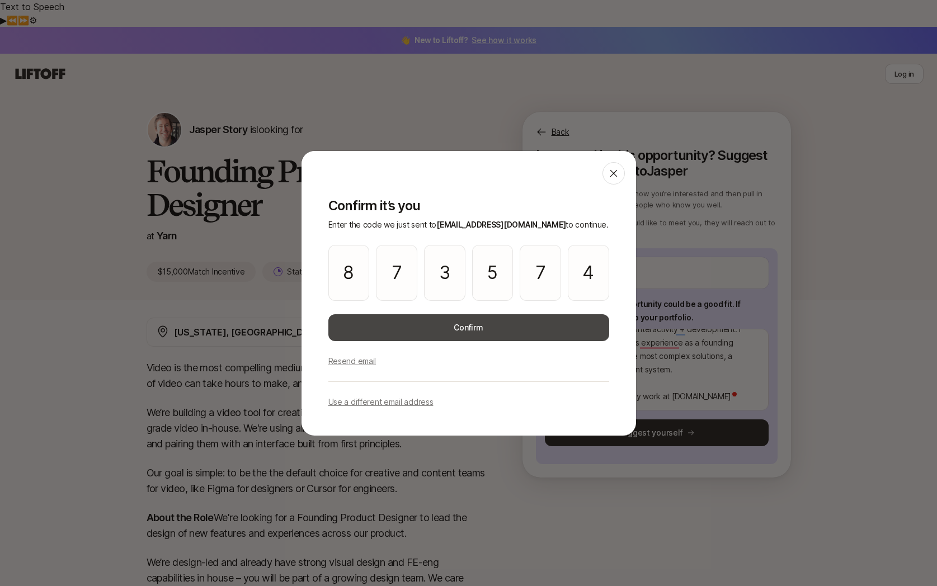
click at [442, 325] on button "Confirm" at bounding box center [468, 327] width 281 height 27
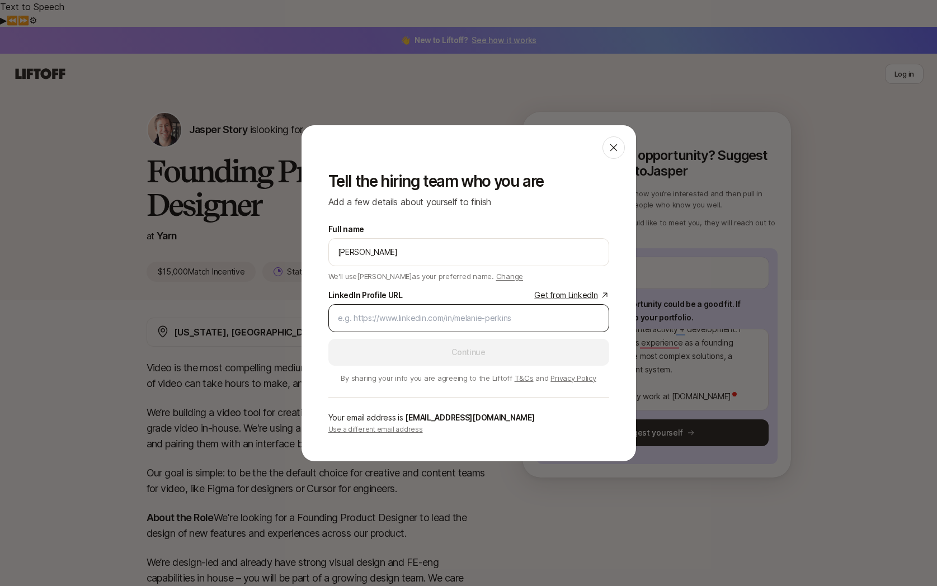
click at [441, 321] on input "LinkedIn Profile URL Get from LinkedIn" at bounding box center [469, 317] width 262 height 13
click at [441, 309] on div at bounding box center [468, 318] width 281 height 28
click at [448, 315] on input "LinkedIn Profile URL Get from LinkedIn" at bounding box center [469, 317] width 262 height 13
paste input "https://www.linkedin.com/in/ivo-damjanovski/?lipi=urn%3Ali%3Apage%3Ad_flagship3…"
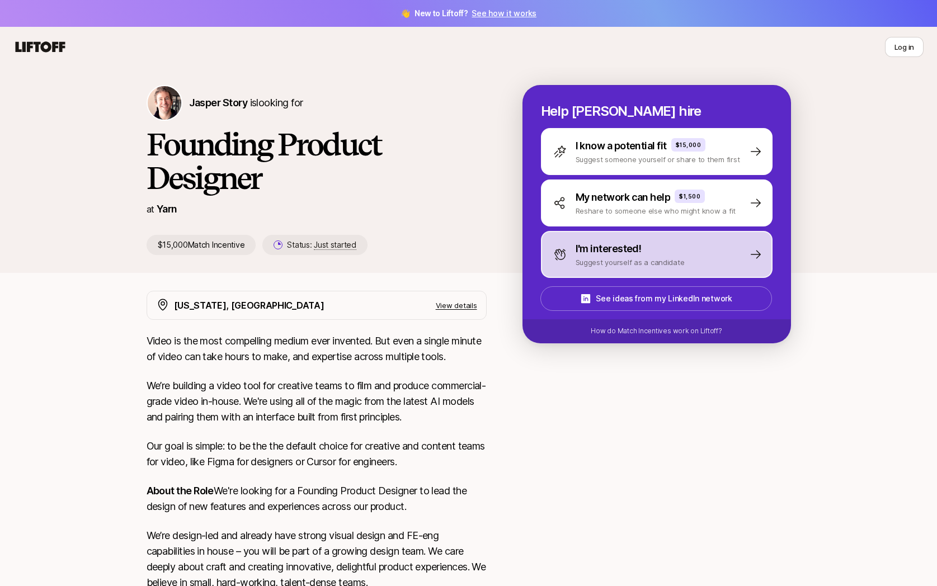
click at [631, 249] on p "I'm interested!" at bounding box center [608, 249] width 66 height 16
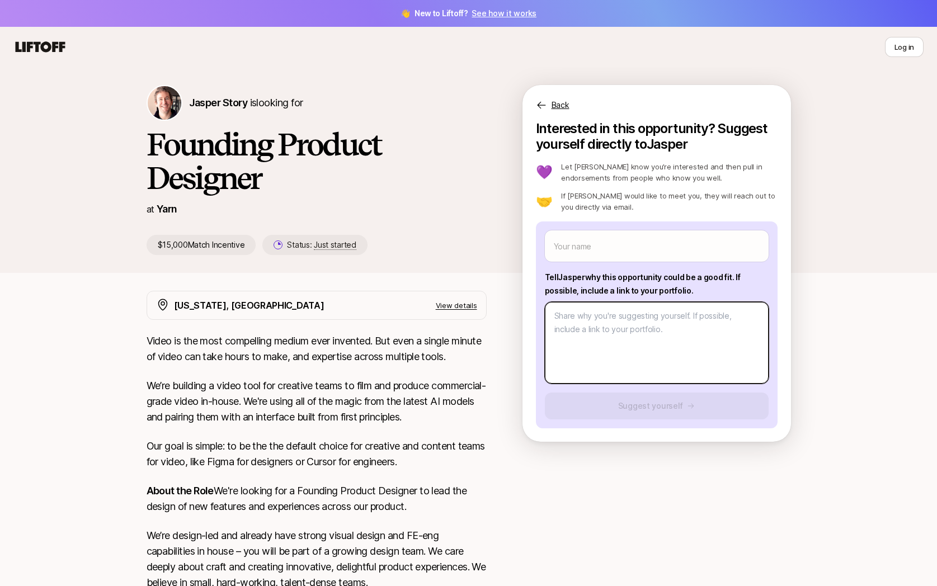
click at [603, 325] on textarea at bounding box center [657, 343] width 224 height 82
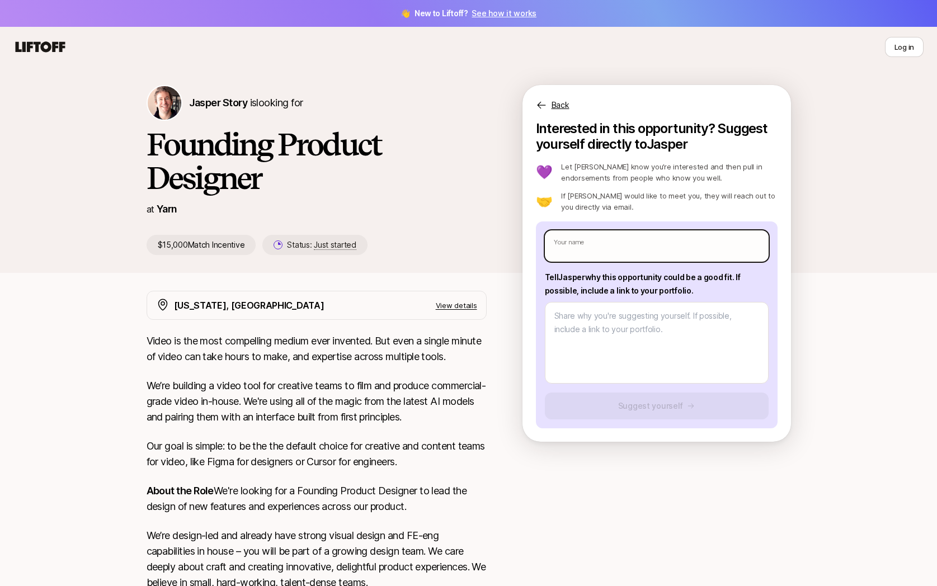
click at [603, 250] on input "text" at bounding box center [657, 245] width 224 height 31
type textarea "x"
type input "I"
type textarea "x"
type input "Iv"
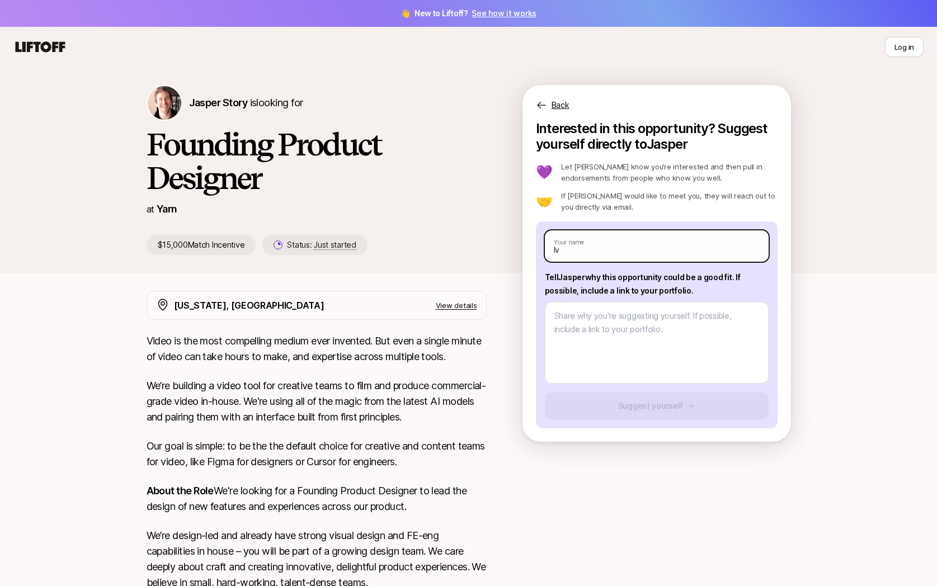
type textarea "x"
type input "[PERSON_NAME]"
type textarea "x"
type input "[PERSON_NAME]"
type textarea "x"
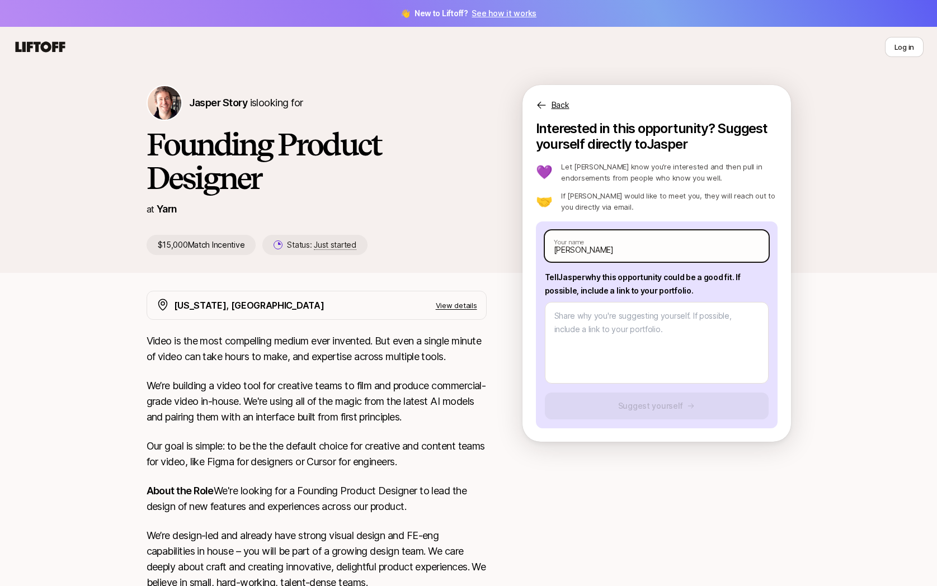
type input "[PERSON_NAME]"
type textarea "x"
type input "Ivo Dam"
type textarea "x"
type input "[PERSON_NAME]"
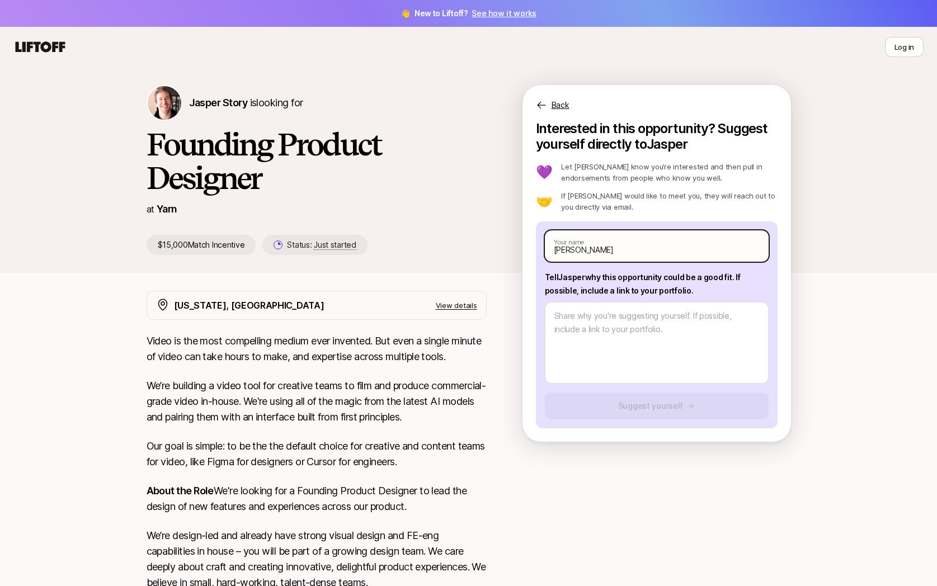
type textarea "x"
type input "[PERSON_NAME]"
type textarea "x"
type input "[PERSON_NAME]"
type textarea "x"
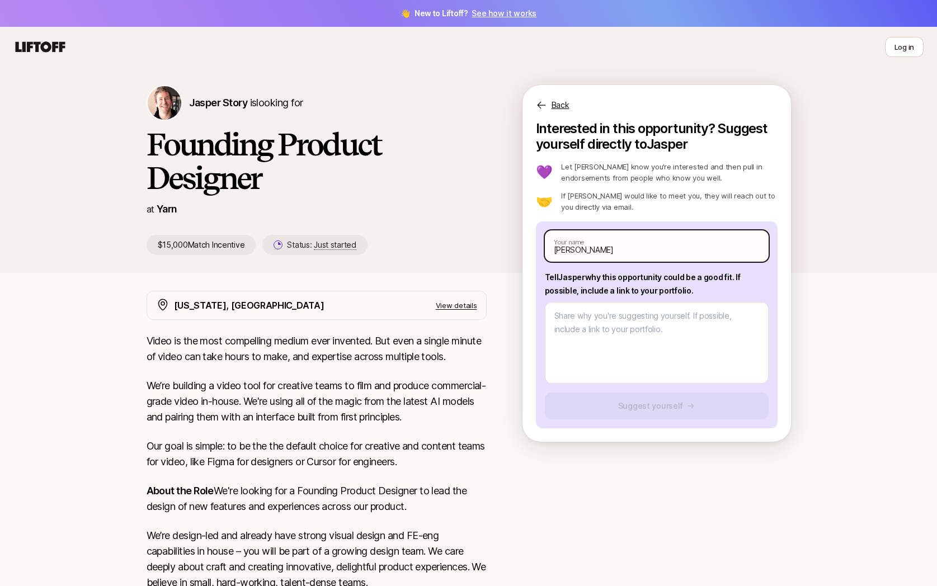
type input "[PERSON_NAME]"
type textarea "x"
type input "[PERSON_NAME]"
type textarea "x"
type input "[PERSON_NAME]"
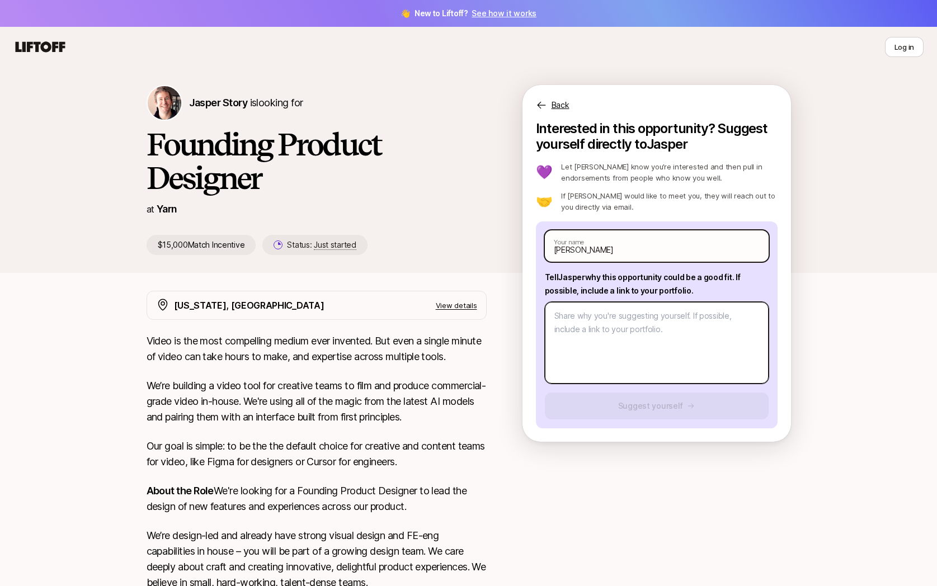
type textarea "x"
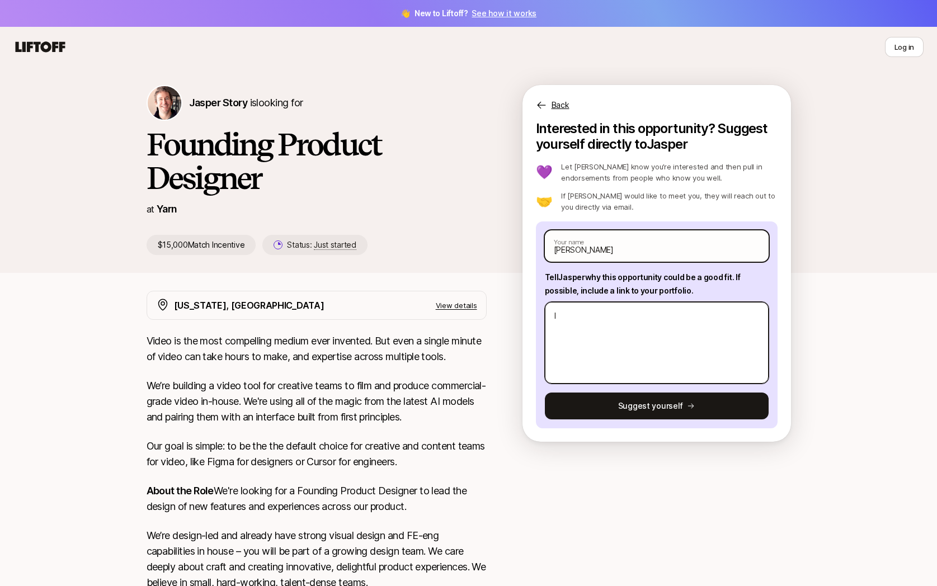
type textarea "I"
type textarea "x"
type textarea "I s"
type textarea "x"
type textarea "I si"
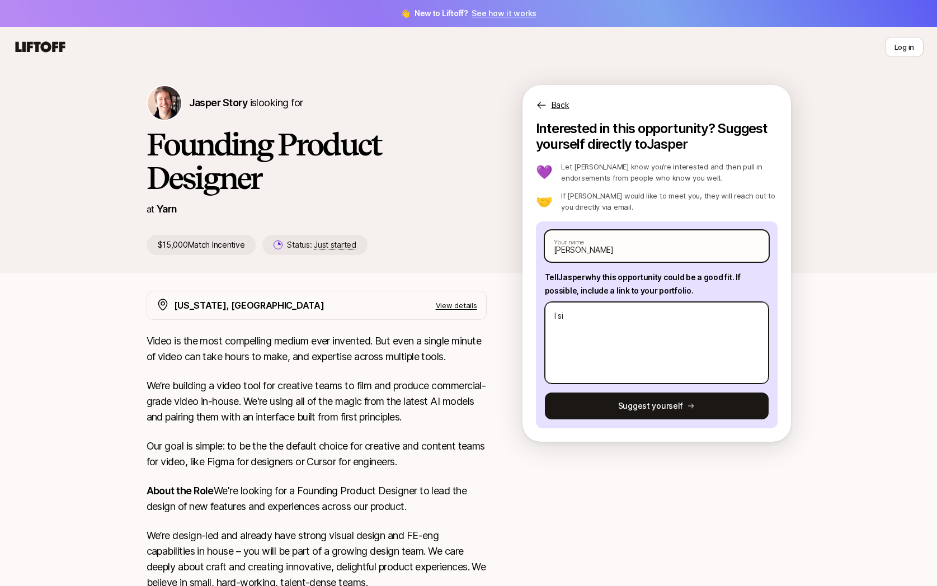
type textarea "x"
type textarea "I sit"
type textarea "x"
type textarea "I sit"
type textarea "x"
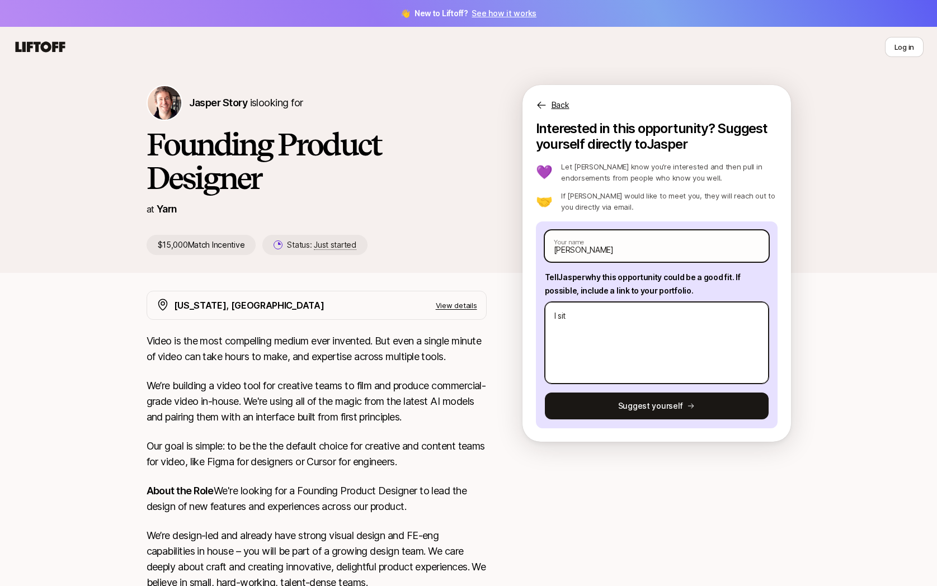
type textarea "I sit s"
type textarea "x"
type textarea "I sit sma"
type textarea "x"
type textarea "I sit smack"
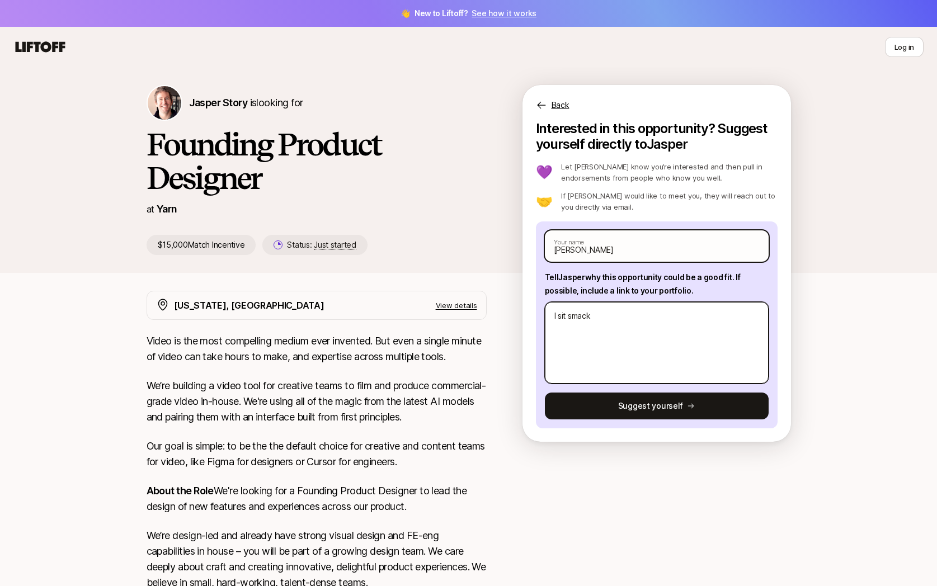
type textarea "x"
type textarea "I sit smack"
type textarea "x"
type textarea "I sit smack da"
type textarea "x"
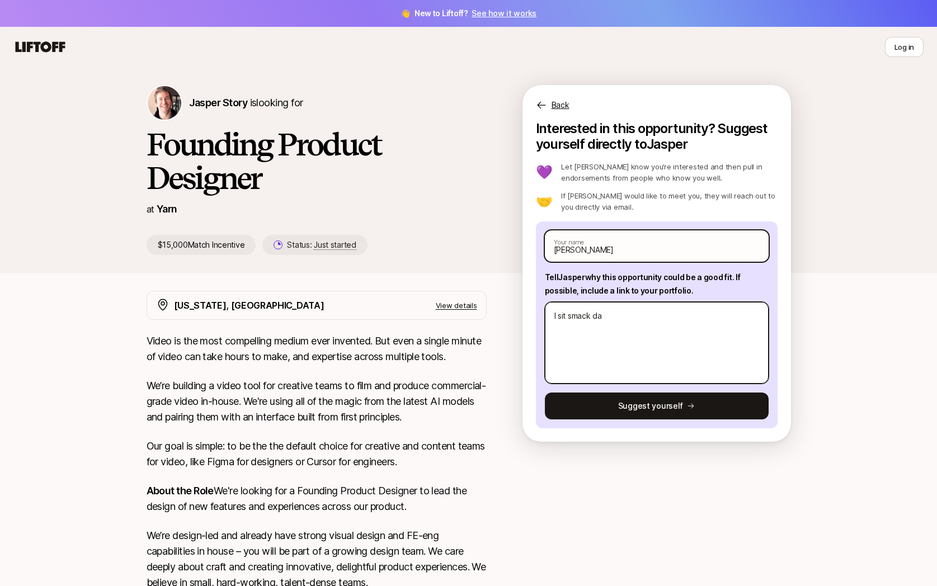
type textarea "I sit smack dab"
type textarea "x"
type textarea "I sit smack dab a"
type textarea "x"
type textarea "I sit smack dab at"
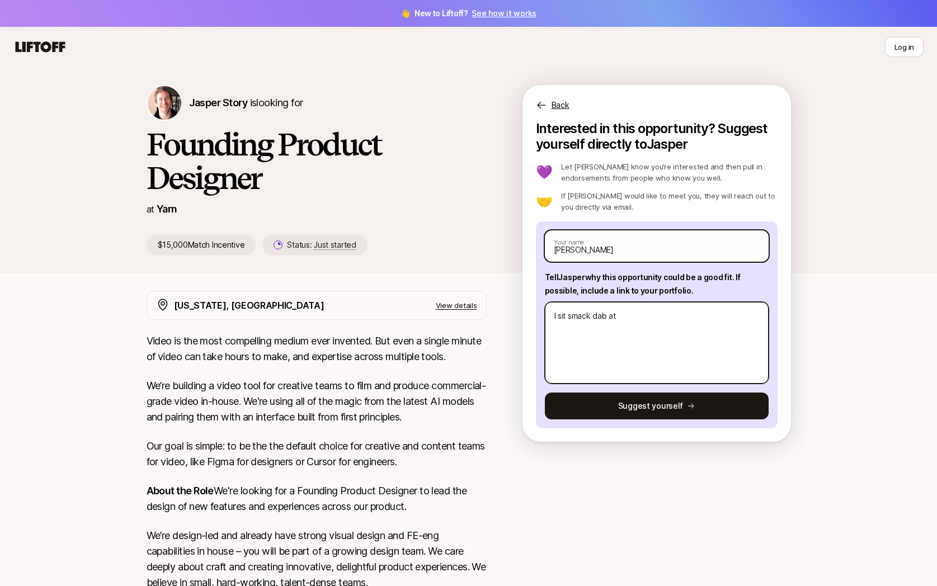
type textarea "x"
type textarea "I sit smack dab at"
type textarea "x"
type textarea "I sit smack dab at t"
type textarea "x"
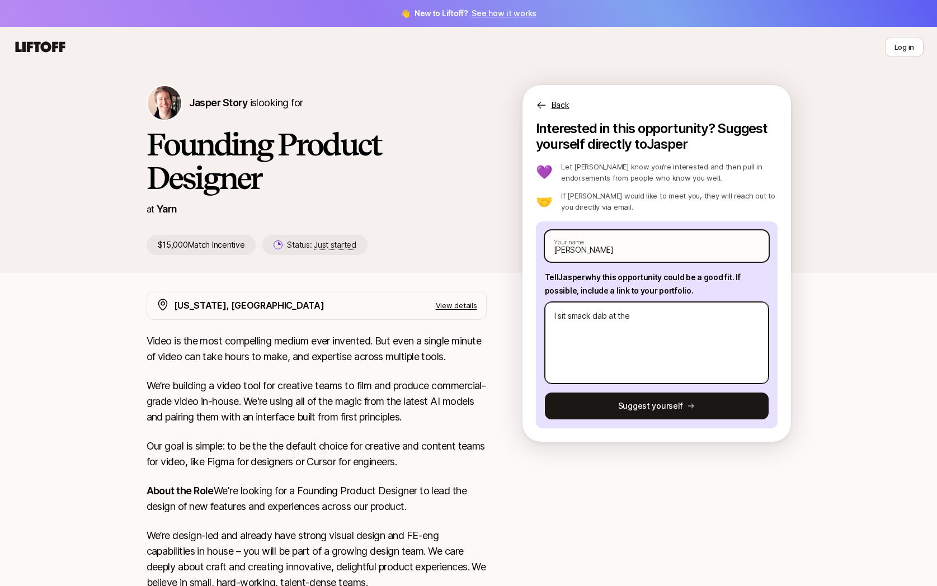
type textarea "I sit smack dab at the"
type textarea "x"
type textarea "I sit smack dab at the inte"
type textarea "x"
type textarea "I sit smack dab at the interse"
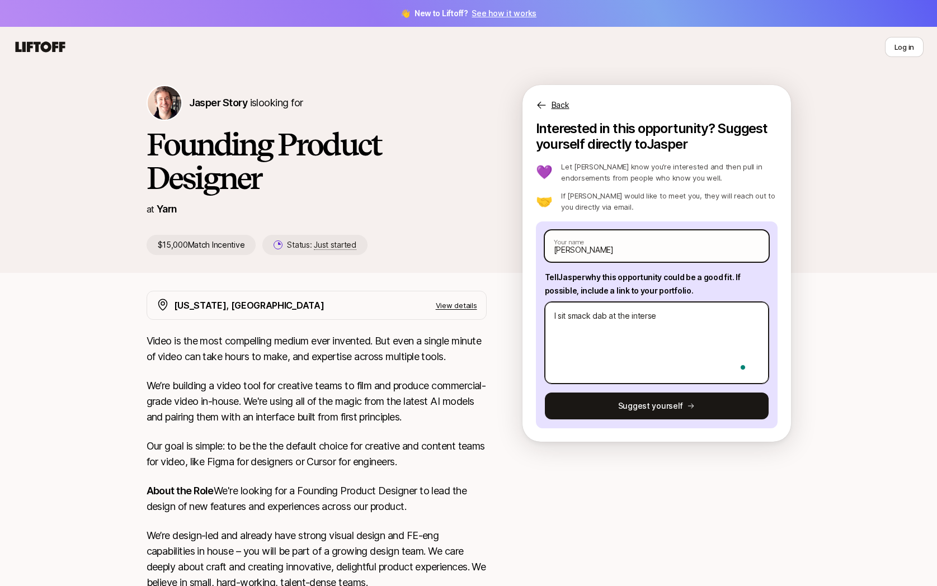
type textarea "x"
type textarea "I sit smack dab at the intersec"
type textarea "x"
type textarea "I sit smack dab at the intersecti"
type textarea "x"
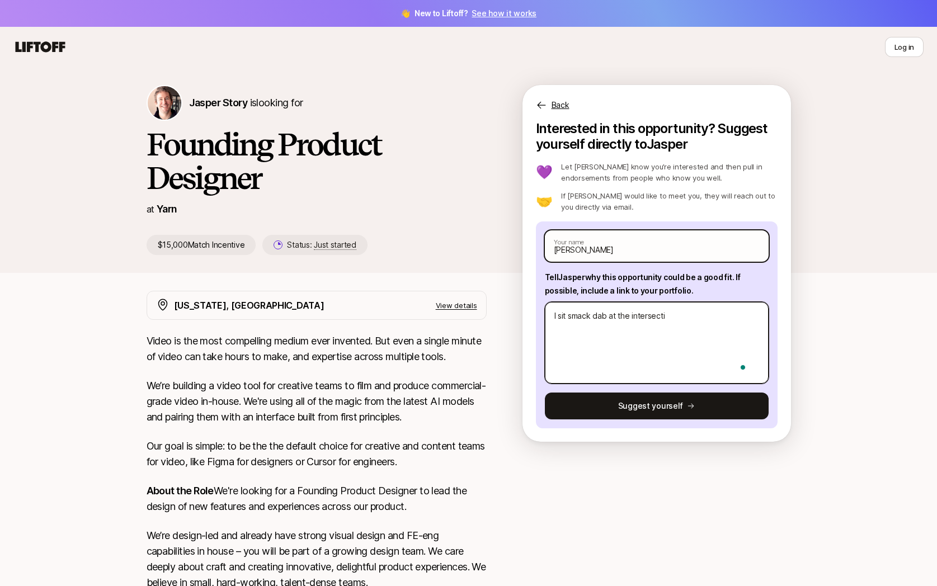
type textarea "I sit smack dab at the intersectio"
type textarea "x"
type textarea "I sit smack dab at the intersection"
type textarea "x"
type textarea "I sit smack dab at the intersection"
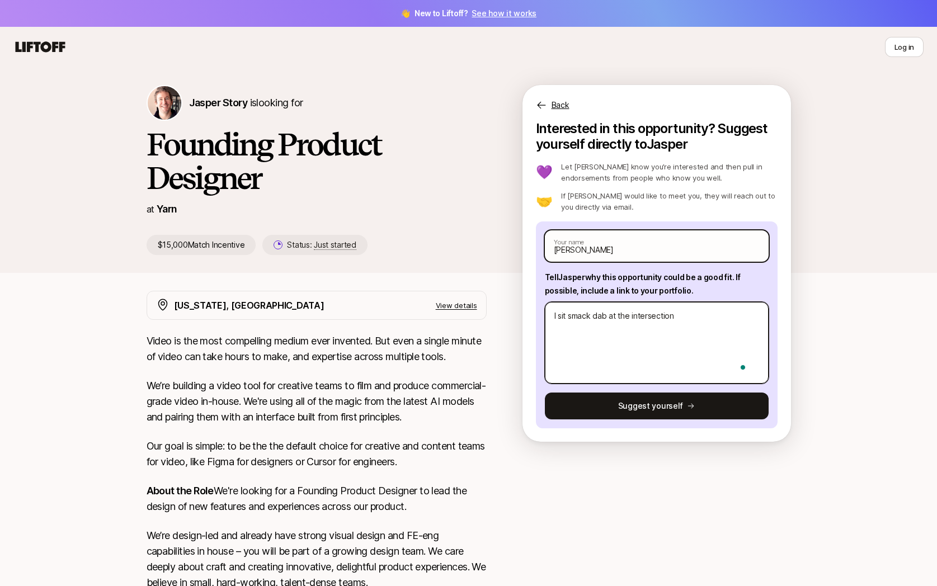
type textarea "x"
type textarea "I sit smack dab at the intersection o"
type textarea "x"
type textarea "I sit smack dab at the intersection of"
type textarea "x"
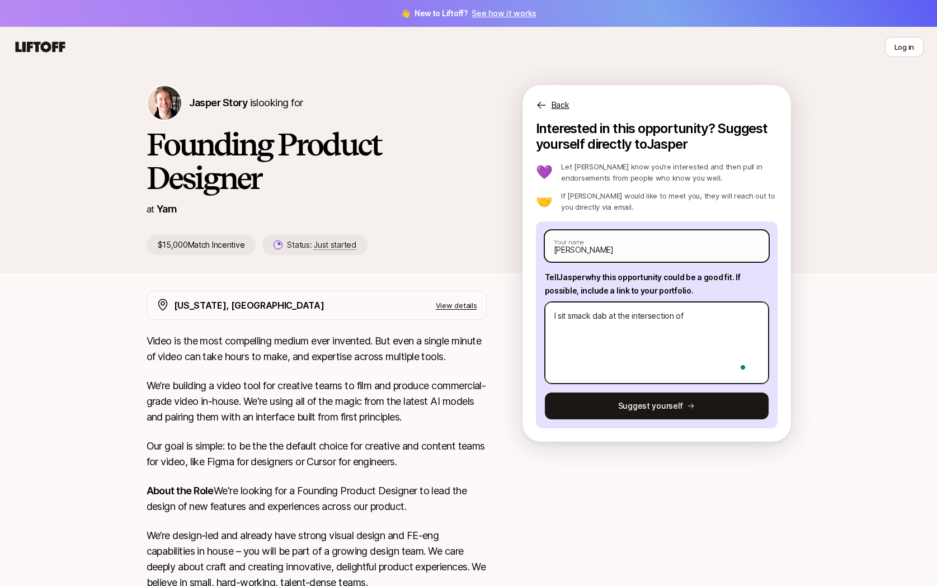
type textarea "I sit smack dab at the intersection of v"
type textarea "x"
type textarea "I sit smack dab at the intersection of vi"
type textarea "x"
type textarea "I sit smack dab at the intersection of vis"
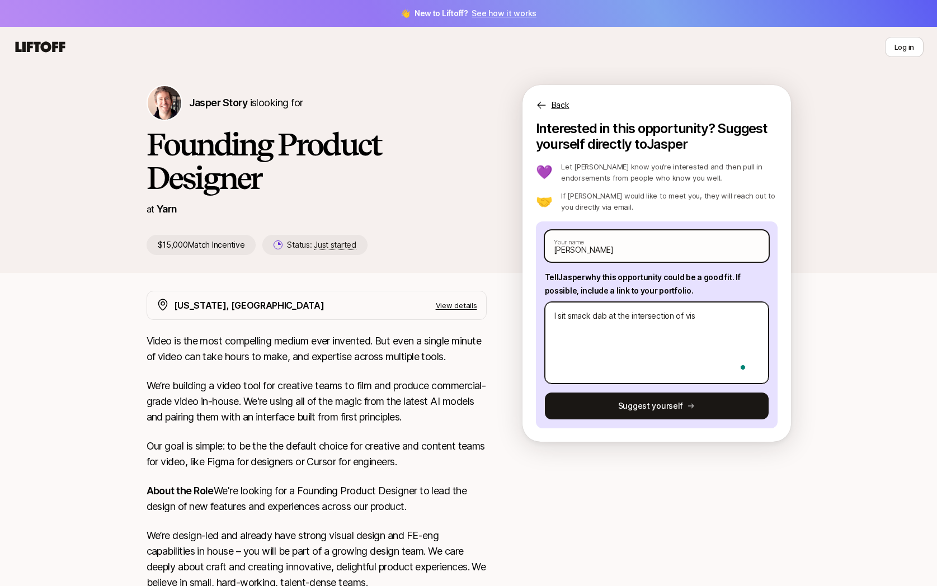
type textarea "x"
type textarea "I sit smack dab at the intersection of visu"
type textarea "x"
type textarea "I sit smack dab at the intersection of [GEOGRAPHIC_DATA]"
type textarea "x"
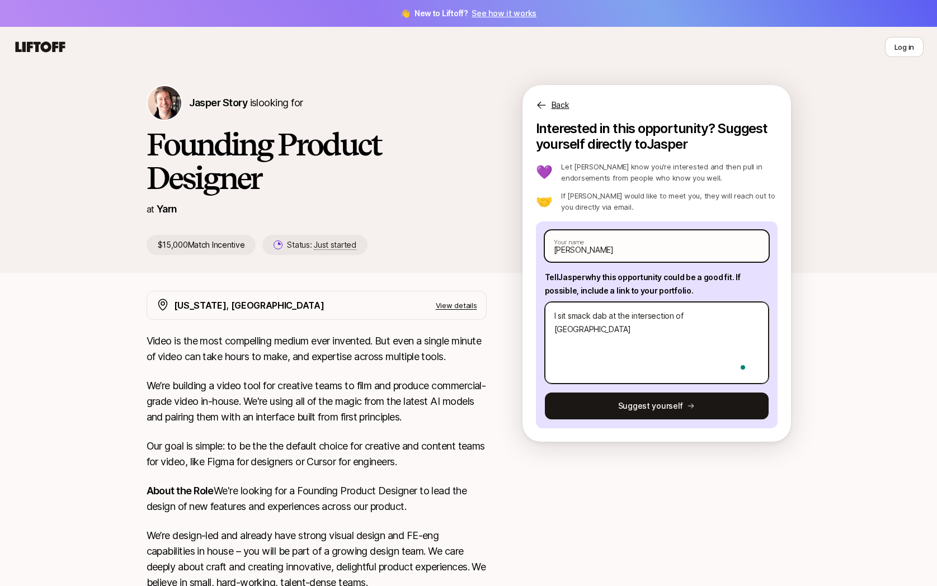
type textarea "I sit smack dab at the intersection of visual"
type textarea "x"
type textarea "I sit smack dab at the intersection of visual"
type textarea "x"
type textarea "I sit smack dab at the intersection of visual d"
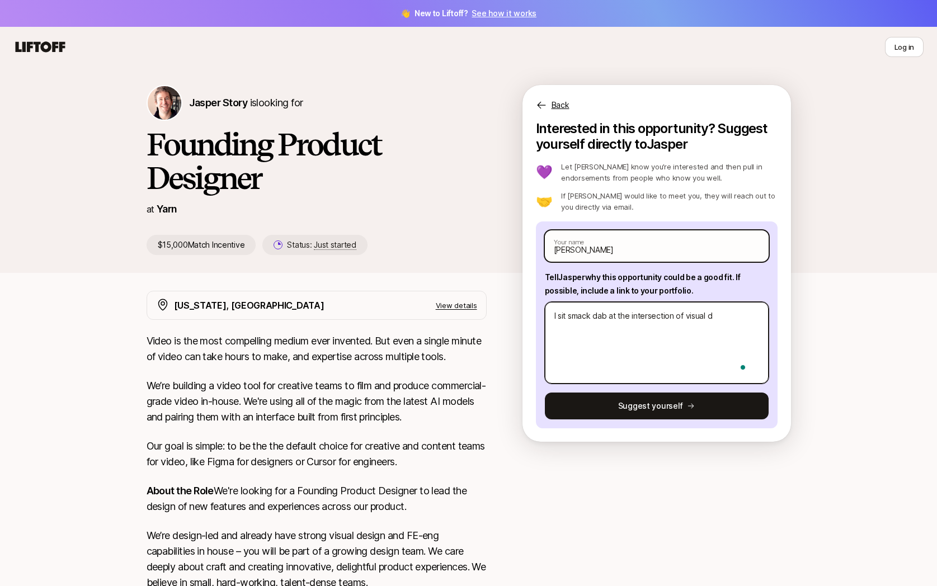
type textarea "x"
type textarea "I sit smack dab at the intersection of visual de"
type textarea "x"
type textarea "I sit smack dab at the intersection of visual desi"
type textarea "x"
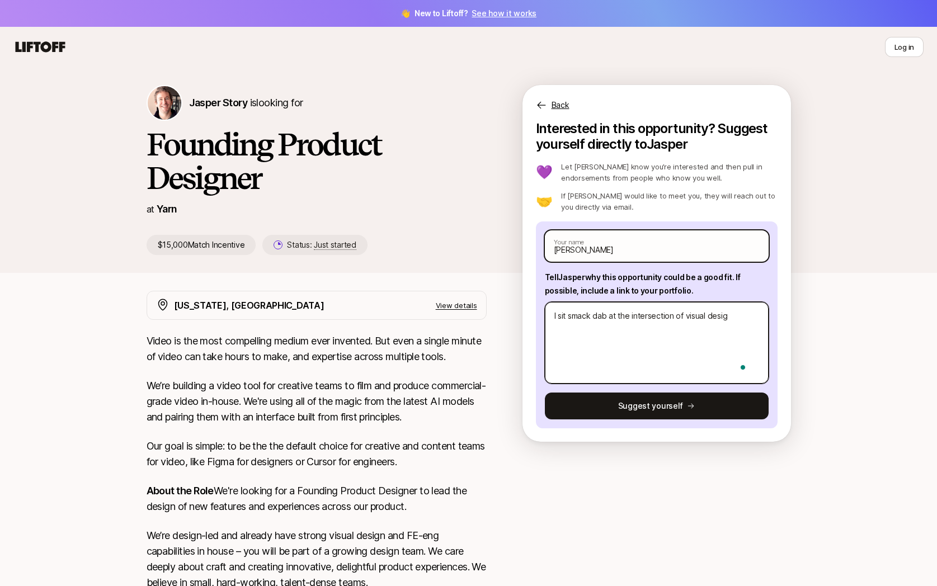
type textarea "I sit smack dab at the intersection of visual design"
type textarea "x"
type textarea "I sit smack dab at the intersection of visual design,"
type textarea "x"
type textarea "I sit smack dab at the intersection of visual design,"
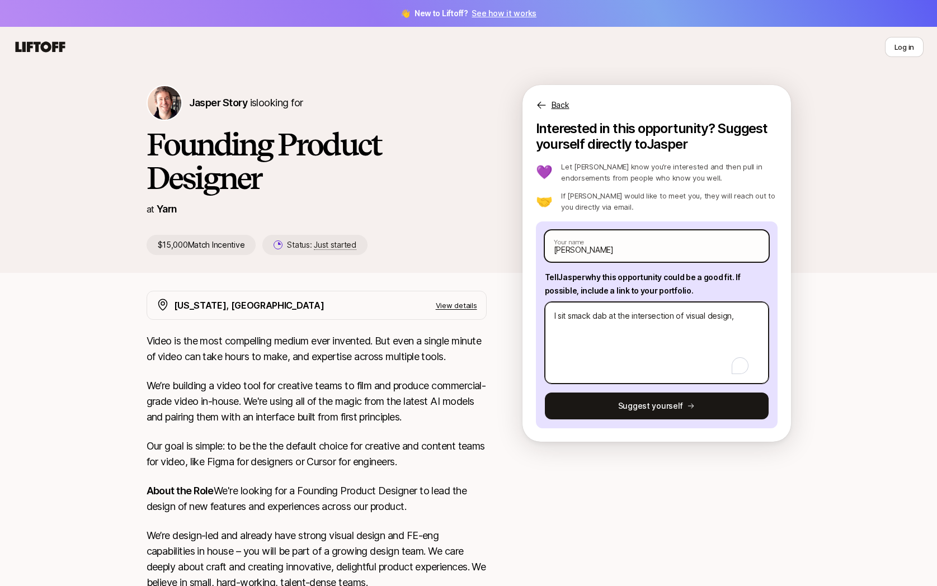
type textarea "x"
type textarea "I sit smack dab at the intersection of visual design, w"
type textarea "x"
type textarea "I sit smack dab at the intersection of visual design, we"
type textarea "x"
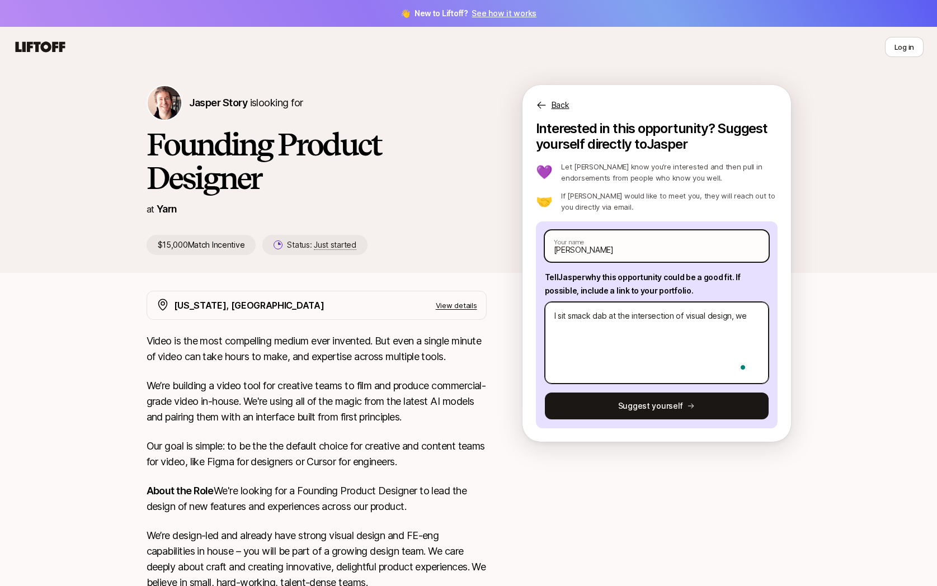
type textarea "I sit smack dab at the intersection of visual design, web"
type textarea "x"
type textarea "I sit smack dab at the intersection of visual design, web"
type textarea "x"
type textarea "I sit smack dab at the intersection of visual design, web &"
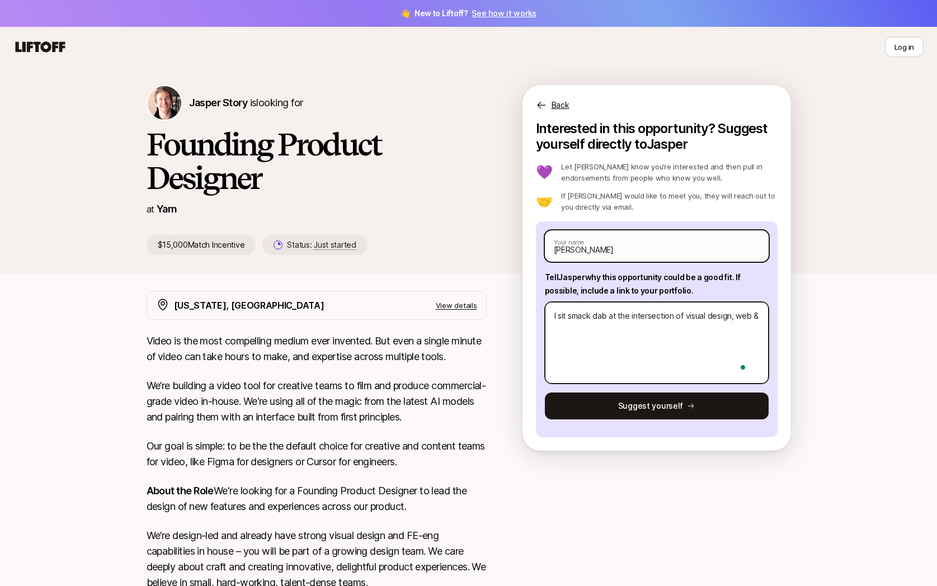
type textarea "x"
type textarea "I sit smack dab at the intersection of visual design, web &"
type textarea "x"
type textarea "I sit smack dab at the intersection of visual design, web & in"
type textarea "x"
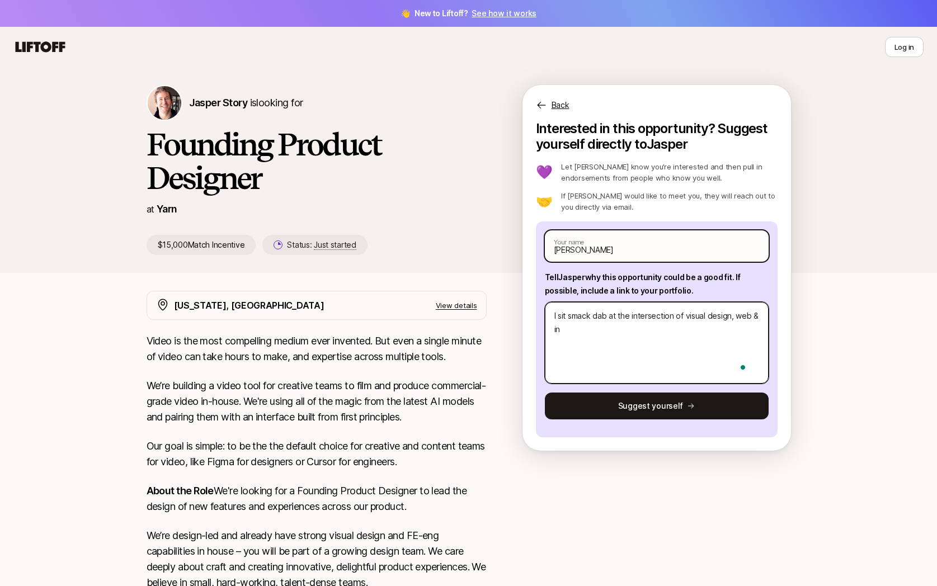
type textarea "I sit smack dab at the intersection of visual design, web & int"
type textarea "x"
type textarea "I sit smack dab at the intersection of visual design, web & inte"
type textarea "x"
type textarea "I sit smack dab at the intersection of visual design, web & intera"
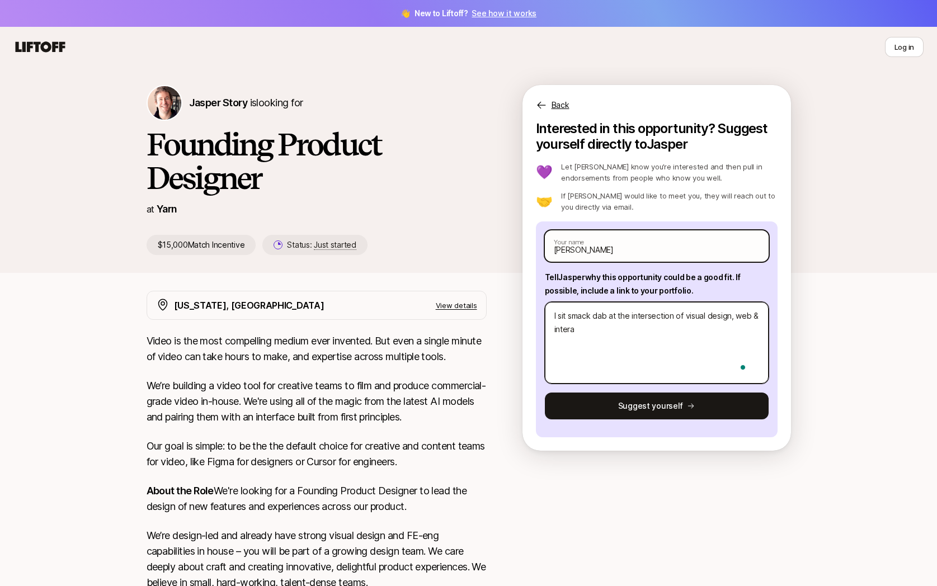
type textarea "x"
type textarea "I sit smack dab at the intersection of visual design, web & interac"
type textarea "x"
type textarea "I sit smack dab at the intersection of visual design, web & interacti"
type textarea "x"
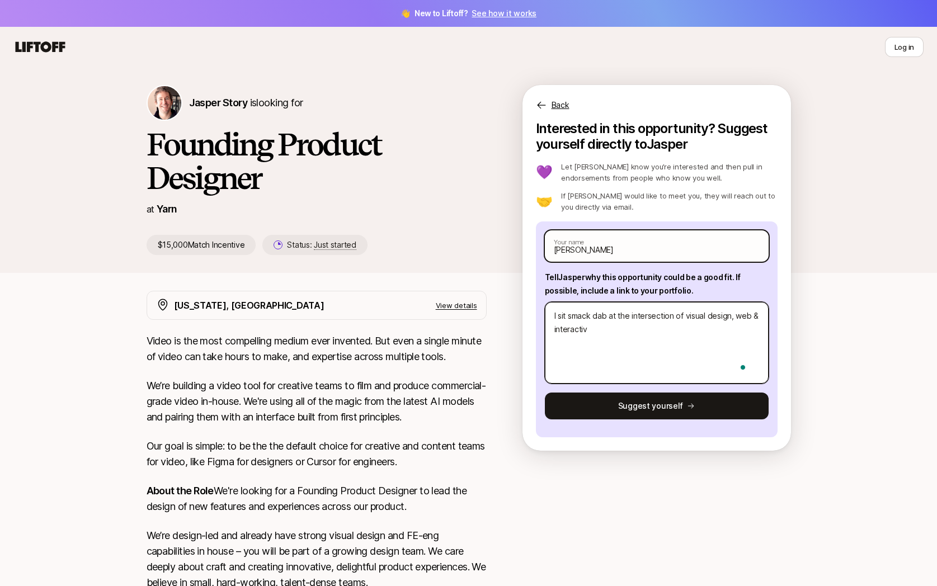
type textarea "I sit smack dab at the intersection of visual design, web & interactivi"
type textarea "x"
type textarea "I sit smack dab at the intersection of visual design, web & interactivit"
type textarea "x"
type textarea "I sit smack dab at the intersection of visual design, web & interactivity"
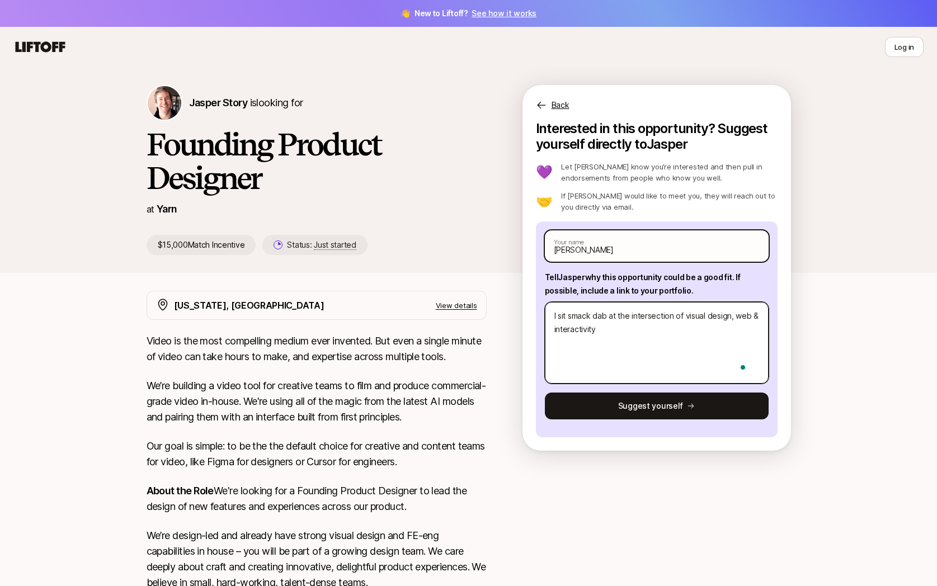
type textarea "x"
type textarea "I sit smack dab at the intersection of visual design, web & interactivity,"
type textarea "x"
type textarea "I sit smack dab at the intersection of visual design, web & interactivity, a"
type textarea "x"
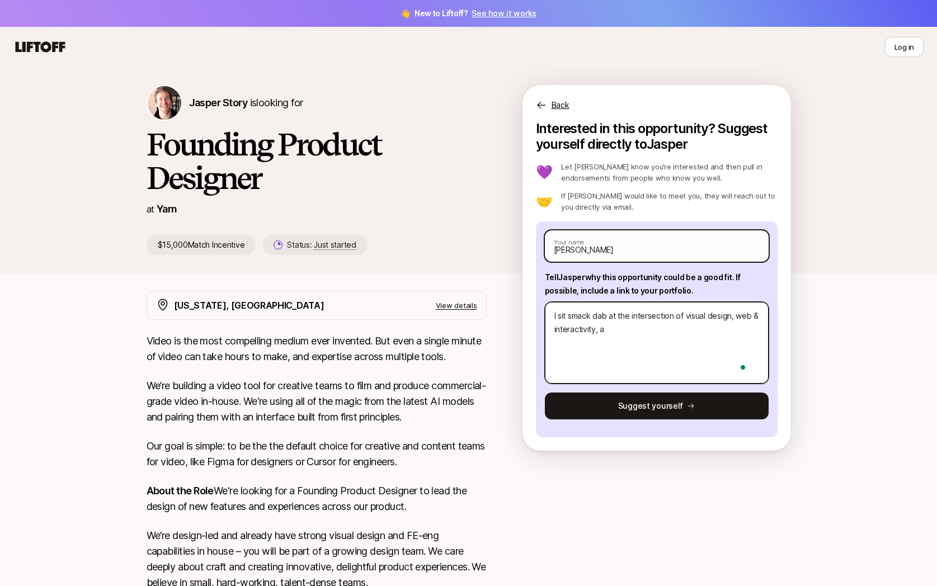
type textarea "I sit smack dab at the intersection of visual design, web & interactivity, an"
type textarea "x"
type textarea "I sit smack dab at the intersection of visual design, web & interactivity, and"
type textarea "x"
type textarea "I sit smack dab at the intersection of visual design, web & interactivity, and U"
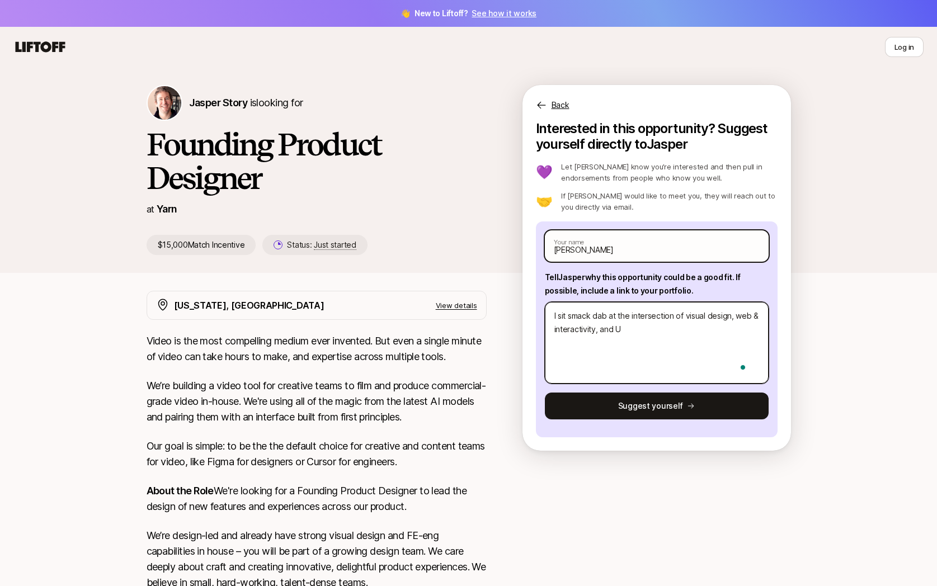
type textarea "x"
type textarea "I sit smack dab at the intersection of visual design, web & interactivity, and …"
type textarea "x"
type textarea "I sit smack dab at the intersection of visual design, web & interactivity, and …"
type textarea "x"
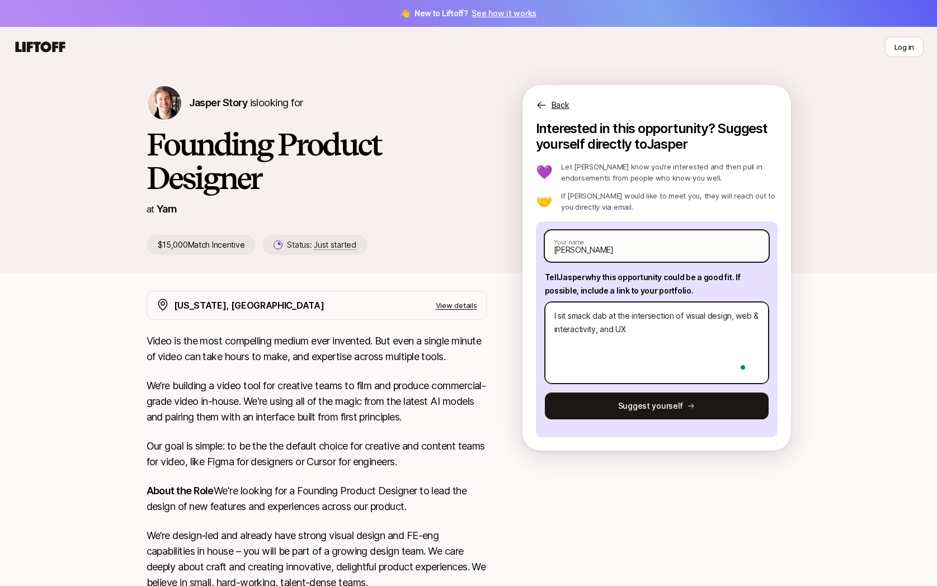
type textarea "I sit smack dab at the intersection of visual design, web & interactivity, and …"
type textarea "x"
type textarea "I sit smack dab at the intersection of visual design, web & interactivity, and …"
type textarea "x"
type textarea "I sit smack dab at the intersection of visual design, web & interactivity, and …"
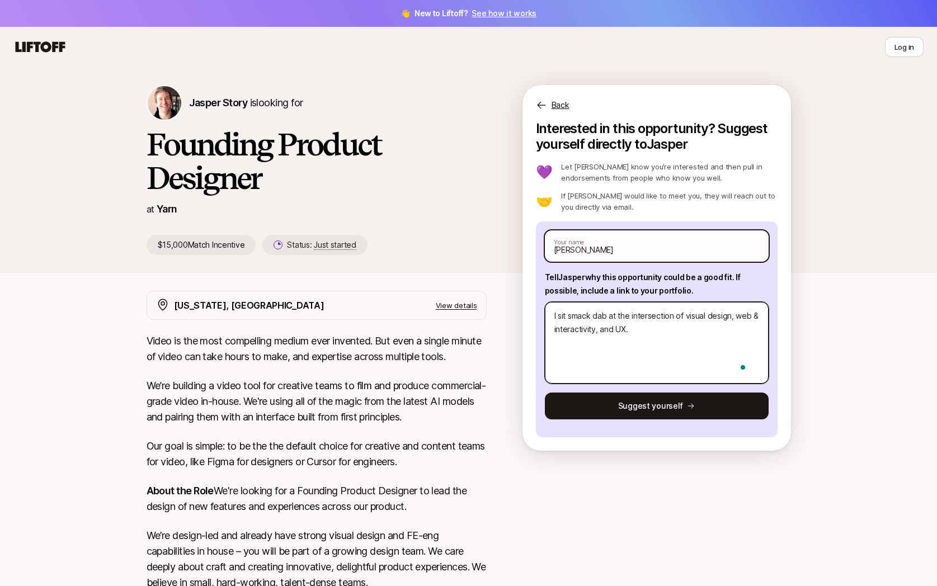
type textarea "x"
type textarea "I sit smack dab at the intersection of visual design, web & interactivity, and …"
type textarea "x"
type textarea "I sit smack dab at the intersection of visual design, web & interactivity, and U"
type textarea "x"
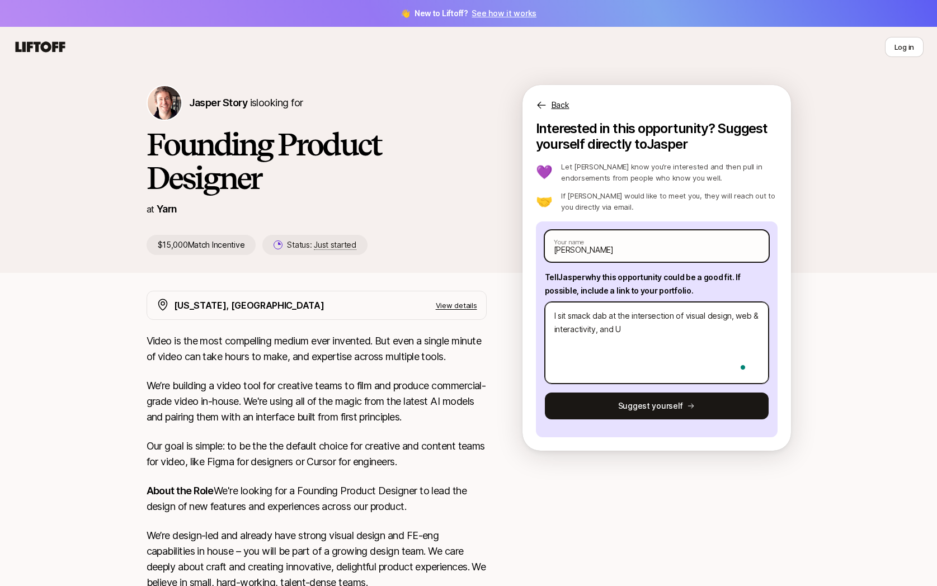
type textarea "I sit smack dab at the intersection of visual design, web & interactivity, and"
type textarea "x"
type textarea "I sit smack dab at the intersection of visual design, web & interactivity, and p"
type textarea "x"
type textarea "I sit smack dab at the intersection of visual design, web & interactivity, and …"
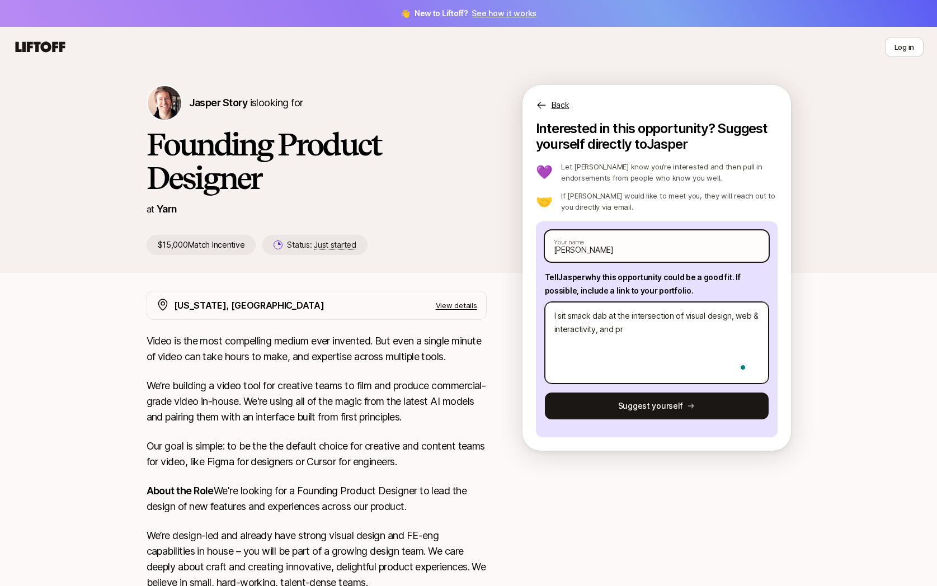
type textarea "x"
type textarea "I sit smack dab at the intersection of visual design, web & interactivity, and …"
type textarea "x"
type textarea "I sit smack dab at the intersection of visual design, web & interactivity, and …"
type textarea "x"
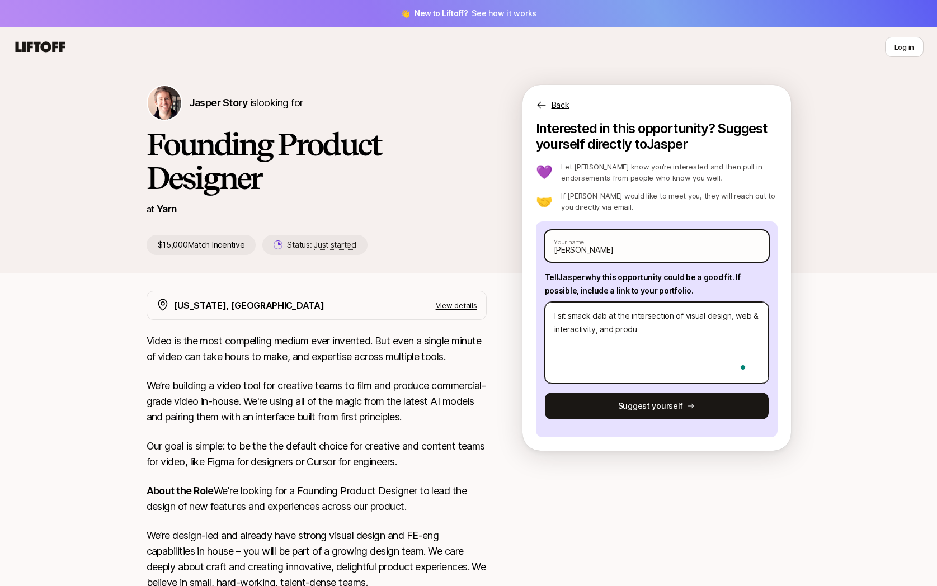
type textarea "I sit smack dab at the intersection of visual design, web & interactivity, and …"
type textarea "x"
type textarea "I sit smack dab at the intersection of visual design, web & interactivity, and …"
type textarea "x"
type textarea "I sit smack dab at the intersection of visual design, web & interactivity, and …"
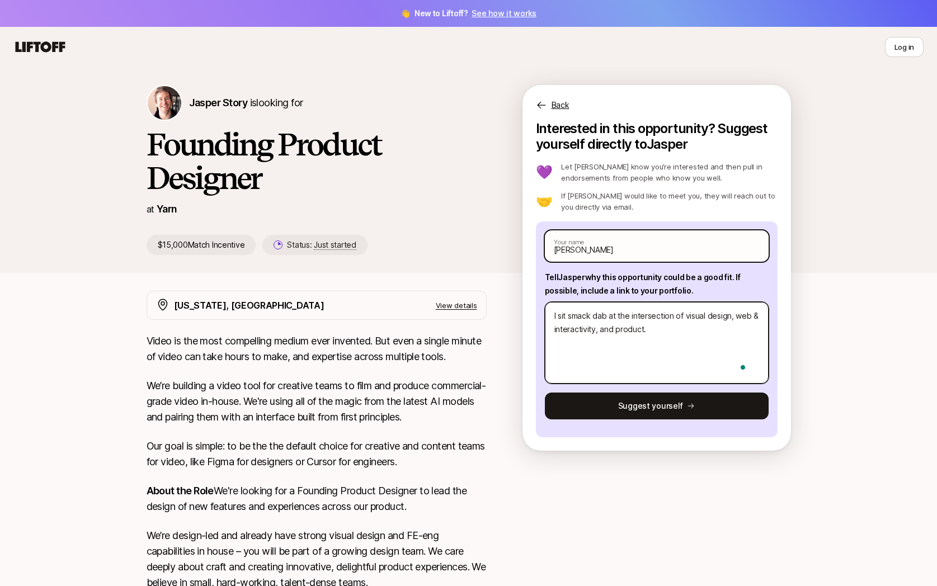
type textarea "x"
type textarea "I sit smack dab at the intersection of visual design, web & interactivity, and …"
type textarea "x"
type textarea "I sit smack dab at the intersection of visual design, web & interactivity, and …"
type textarea "x"
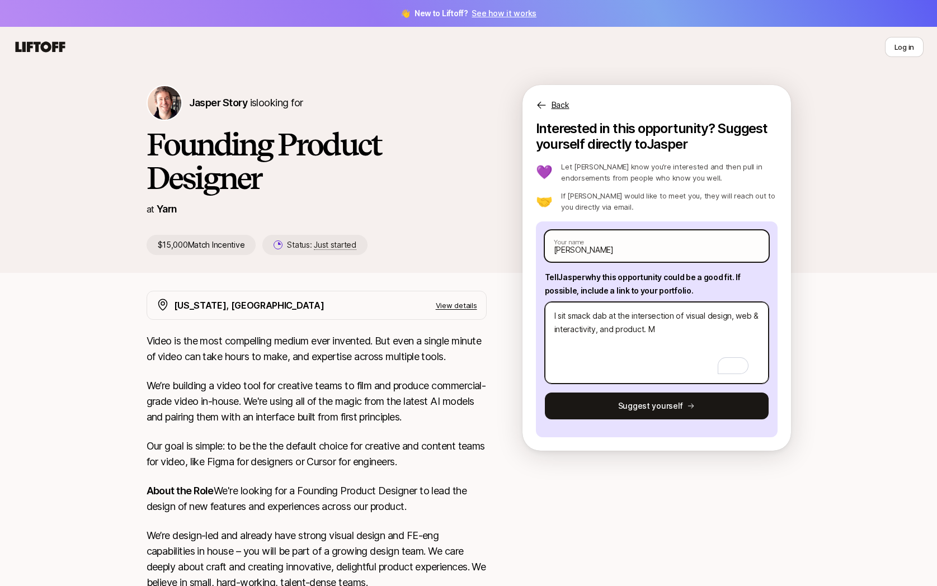
type textarea "I sit smack dab at the intersection of visual design, web & interactivity, and …"
type textarea "x"
type textarea "I sit smack dab at the intersection of visual design, web & interactivity, and …"
type textarea "x"
type textarea "I sit smack dab at the intersection of visual design, web & interactivity, and …"
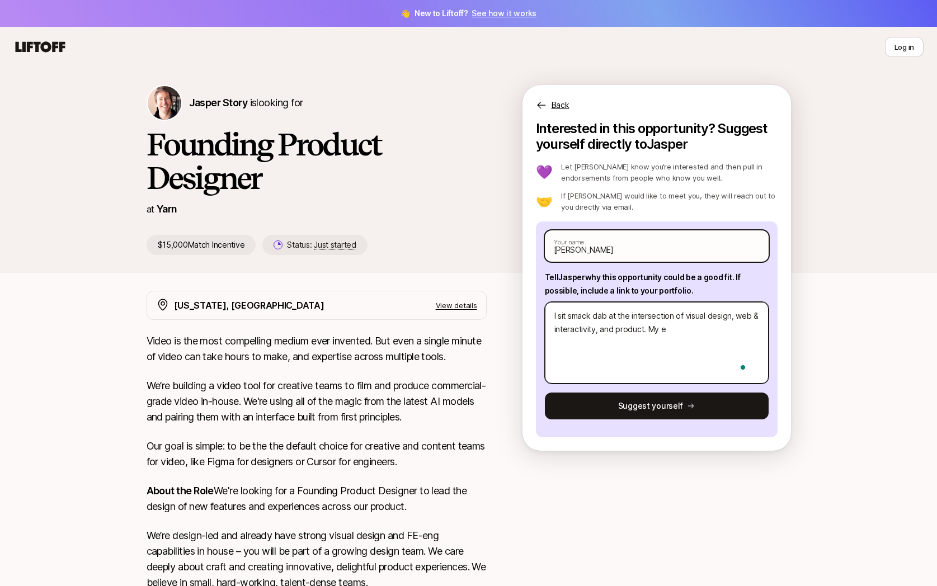
type textarea "x"
type textarea "I sit smack dab at the intersection of visual design, web & interactivity, and …"
type textarea "x"
type textarea "I sit smack dab at the intersection of visual design, web & interactivity, and …"
type textarea "x"
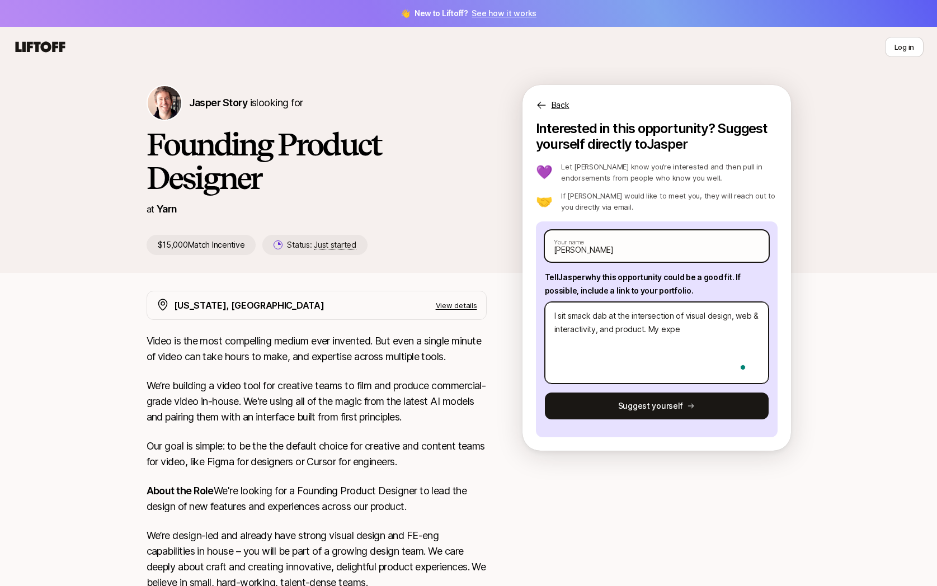
type textarea "I sit smack dab at the intersection of visual design, web & interactivity, and …"
type textarea "x"
type textarea "I sit smack dab at the intersection of visual design, web & interactivity, and …"
type textarea "x"
type textarea "I sit smack dab at the intersection of visual design, web & interactivity, and …"
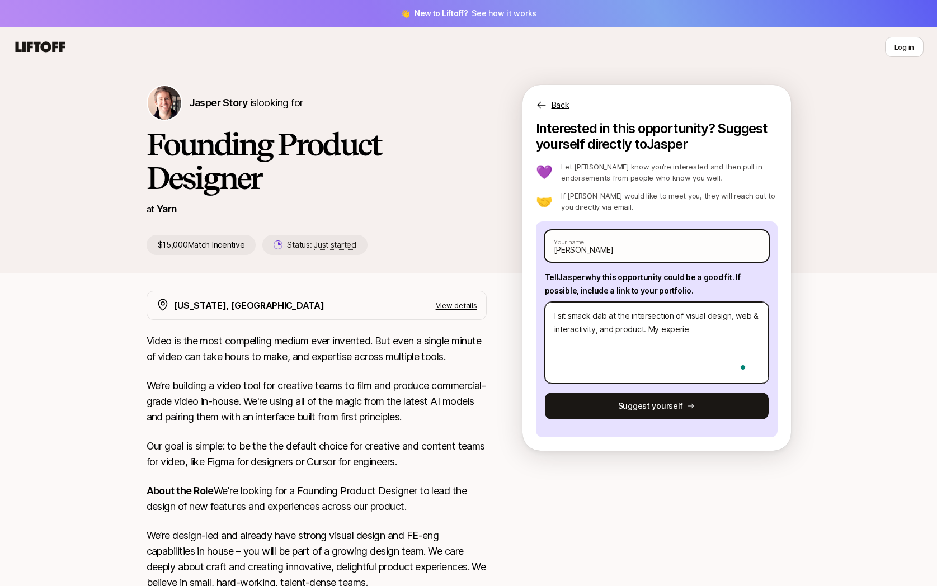
type textarea "x"
type textarea "I sit smack dab at the intersection of visual design, web & interactivity, and …"
type textarea "x"
type textarea "I sit smack dab at the intersection of visual design, web & interactivity, and …"
type textarea "x"
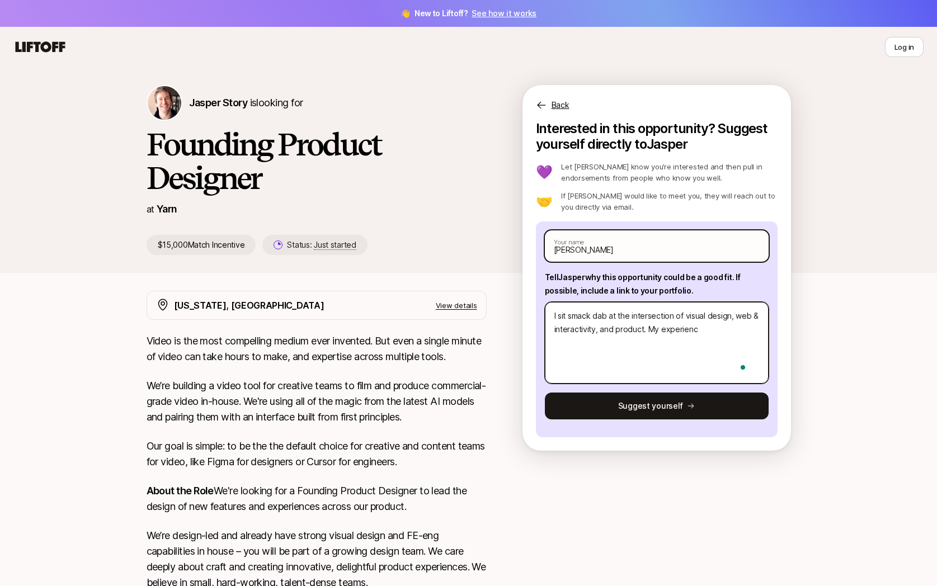
type textarea "I sit smack dab at the intersection of visual design, web & interactivity, and …"
type textarea "x"
type textarea "I sit smack dab at the intersection of visual design, web & interactivity, and …"
type textarea "x"
type textarea "I sit smack dab at the intersection of visual design, web & interactivity, and …"
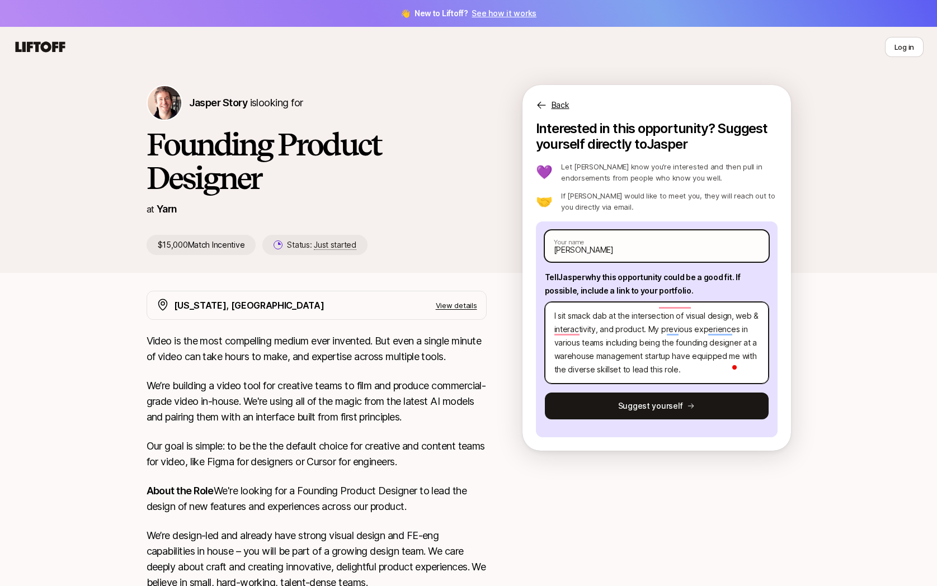
scroll to position [40, 0]
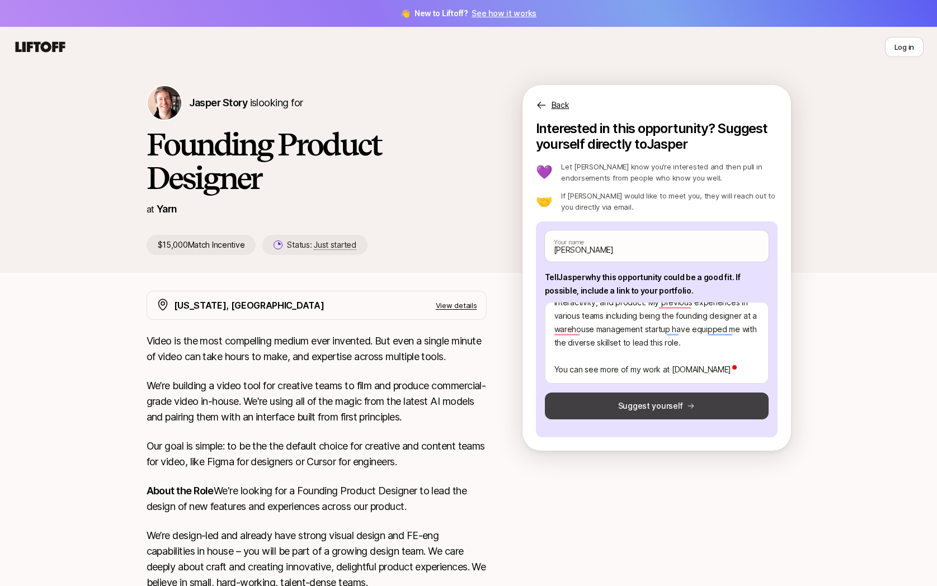
click at [656, 411] on button "Suggest yourself" at bounding box center [657, 406] width 224 height 27
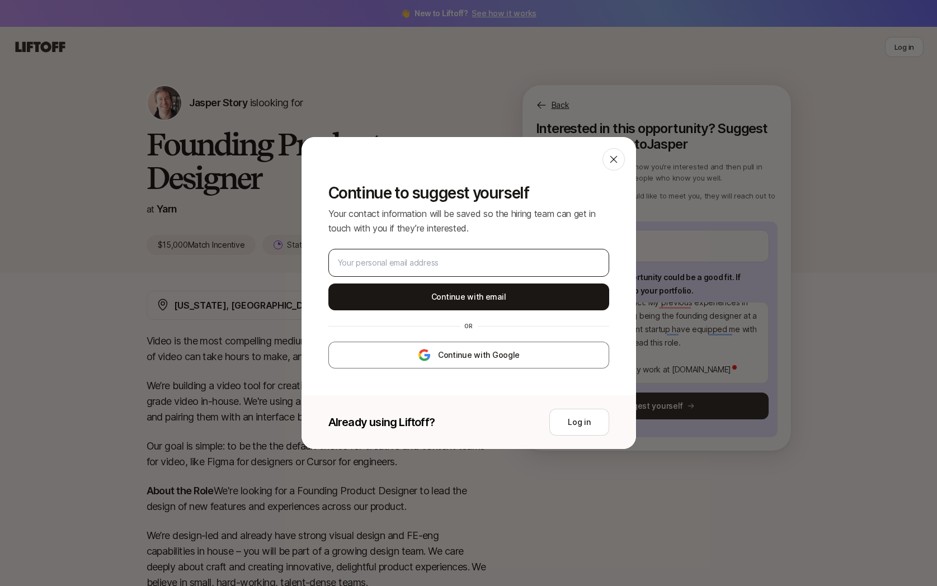
click at [497, 270] on div at bounding box center [468, 263] width 281 height 28
click at [487, 261] on input "email" at bounding box center [469, 262] width 262 height 13
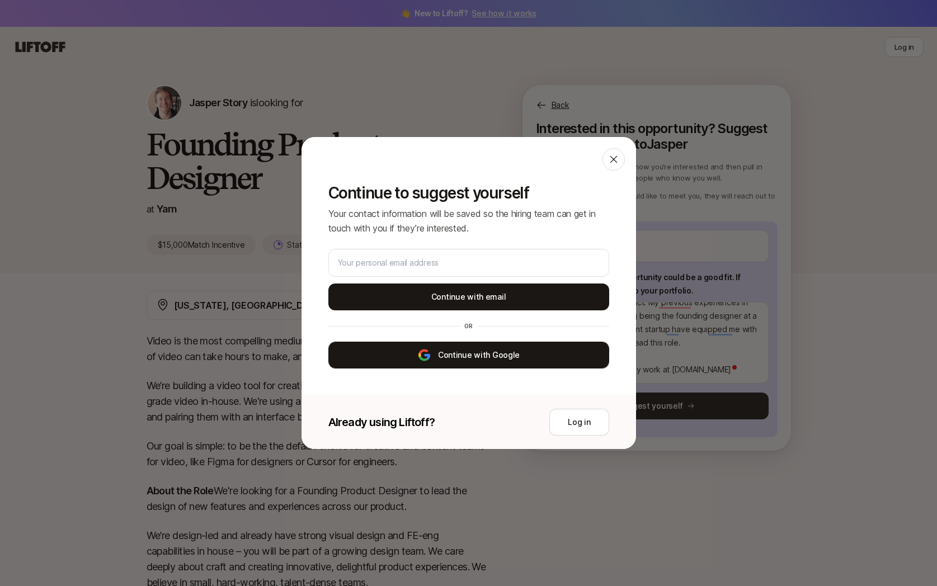
click at [481, 354] on button "Continue with Google" at bounding box center [468, 355] width 281 height 27
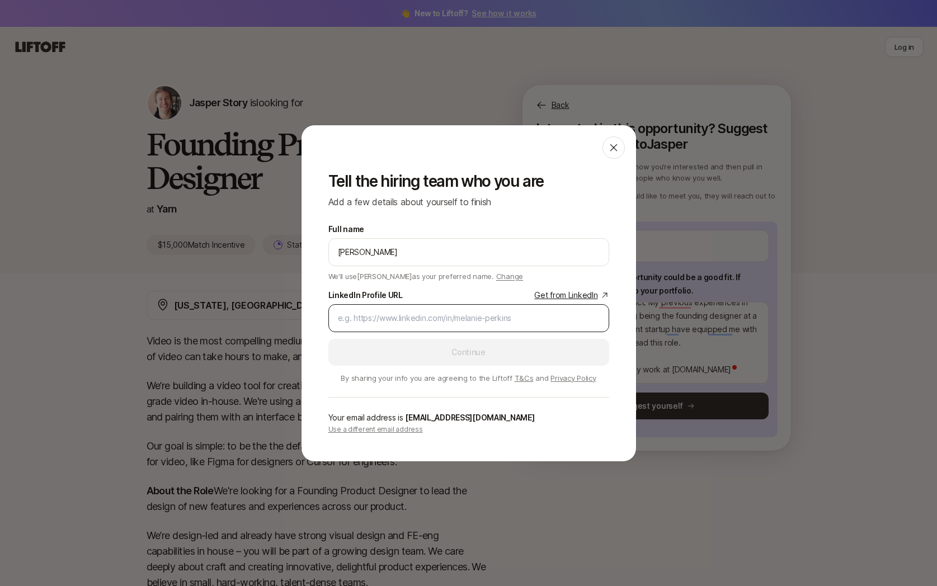
click at [481, 324] on input "LinkedIn Profile URL Get from LinkedIn" at bounding box center [469, 317] width 262 height 13
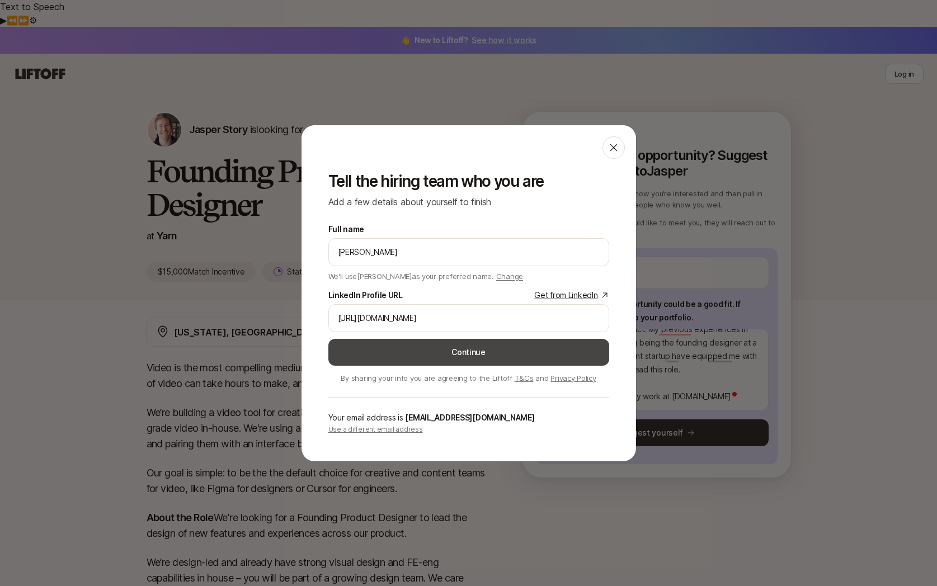
click at [510, 351] on button "Continue" at bounding box center [468, 352] width 281 height 27
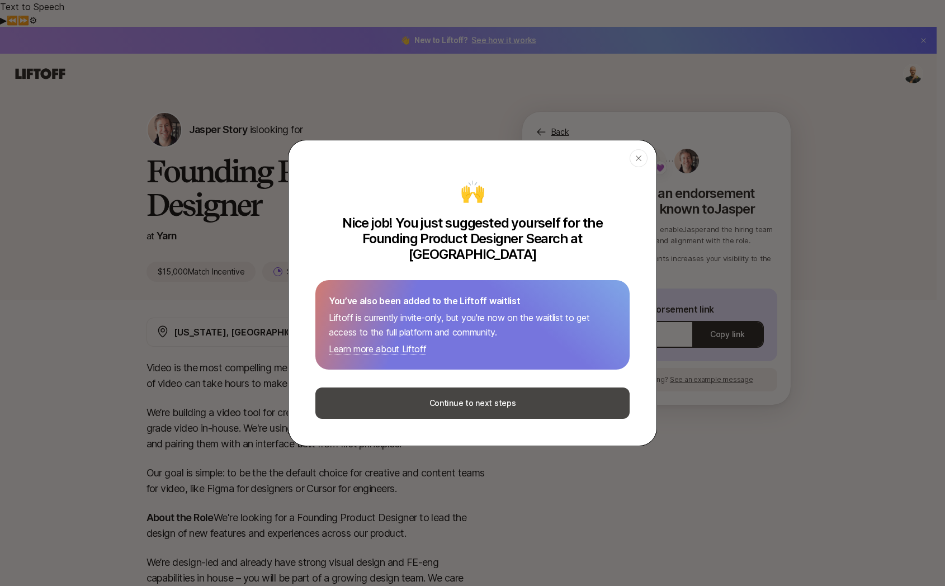
click at [522, 396] on button "Continue to next steps" at bounding box center [472, 403] width 314 height 31
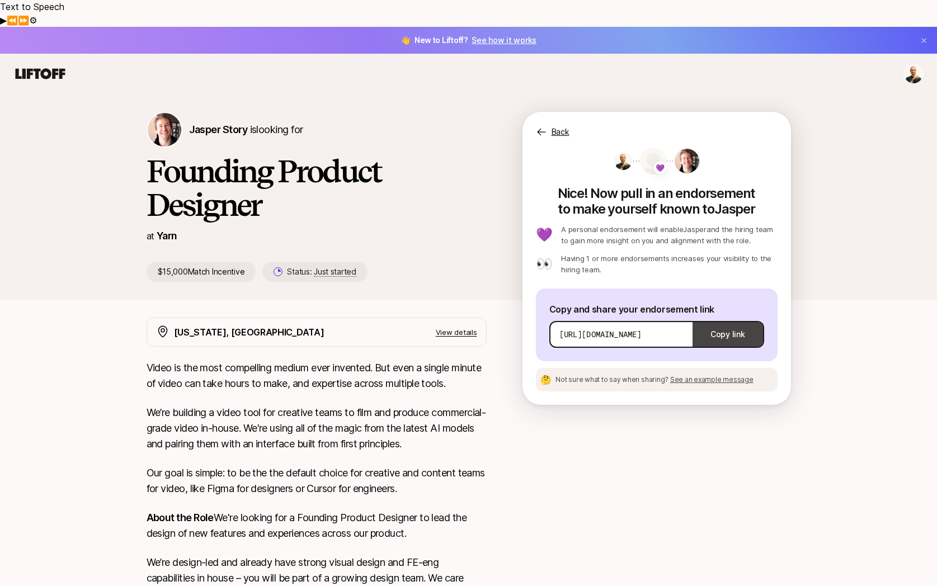
click at [720, 319] on button "Copy link" at bounding box center [727, 334] width 70 height 31
click at [699, 375] on span "See an example message" at bounding box center [711, 379] width 83 height 8
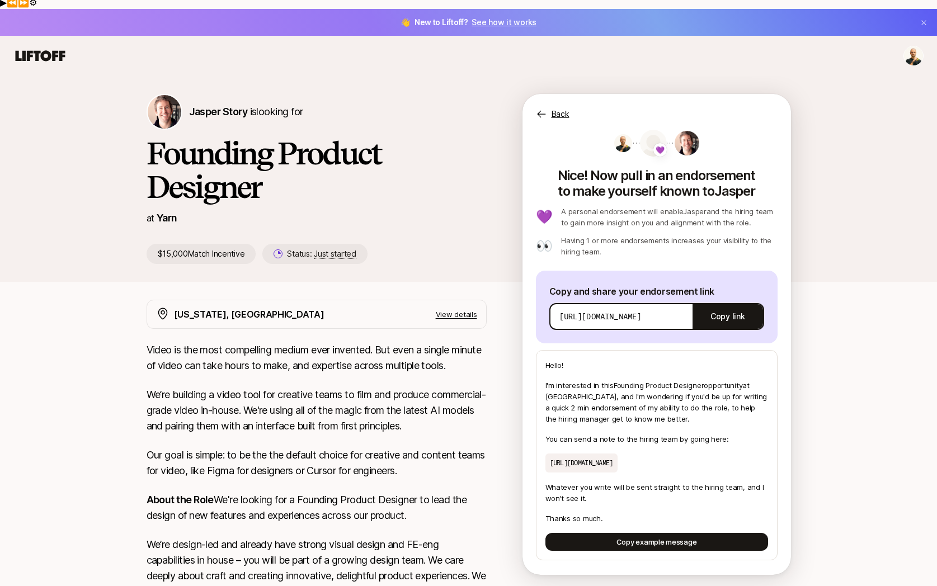
scroll to position [21, 0]
